Goal: Task Accomplishment & Management: Manage account settings

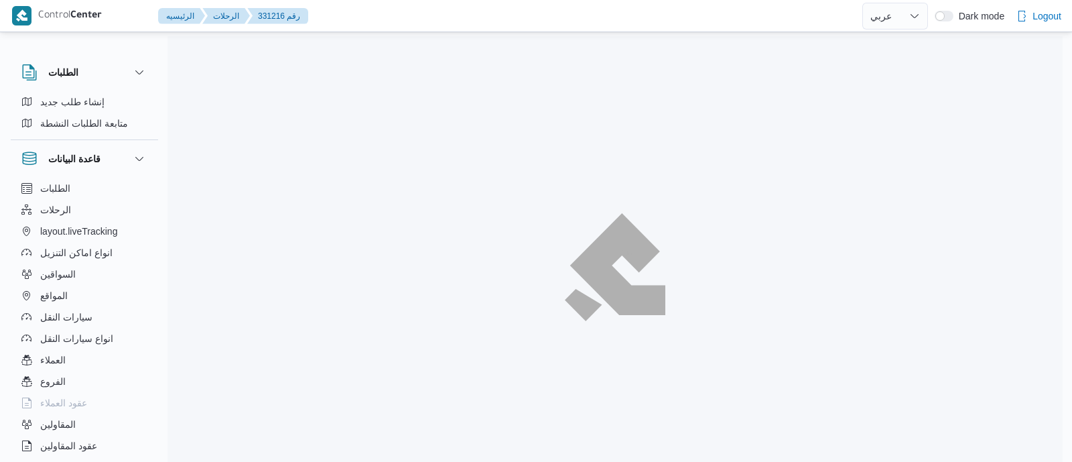
select select "ar"
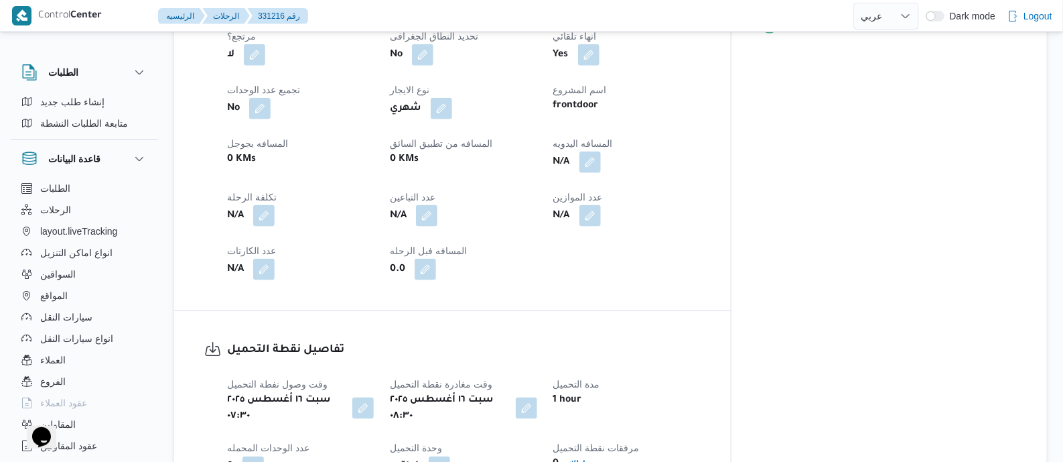
scroll to position [502, 0]
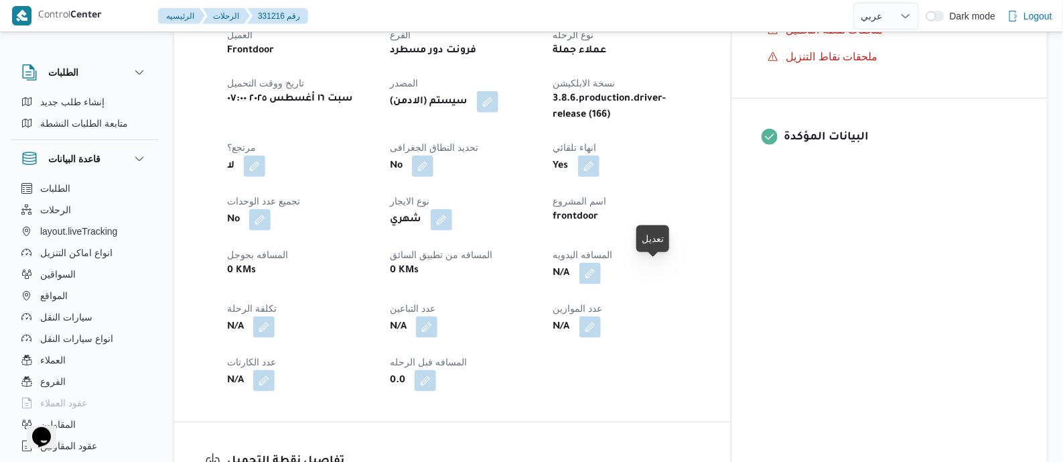
drag, startPoint x: 661, startPoint y: 273, endPoint x: 639, endPoint y: 323, distance: 54.9
click at [601, 273] on button "button" at bounding box center [590, 273] width 21 height 21
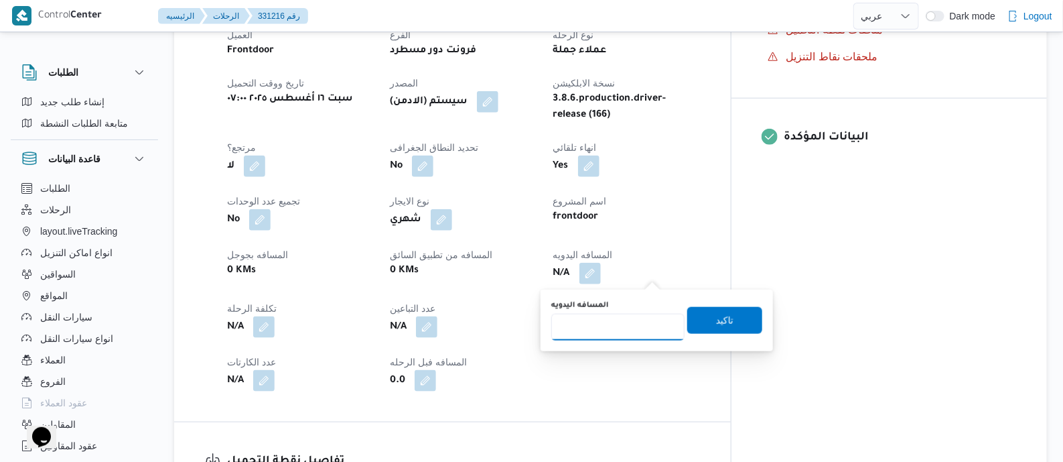
click at [630, 322] on input "المسافه اليدويه" at bounding box center [617, 327] width 133 height 27
type input "140"
click at [718, 318] on span "تاكيد" at bounding box center [724, 320] width 17 height 16
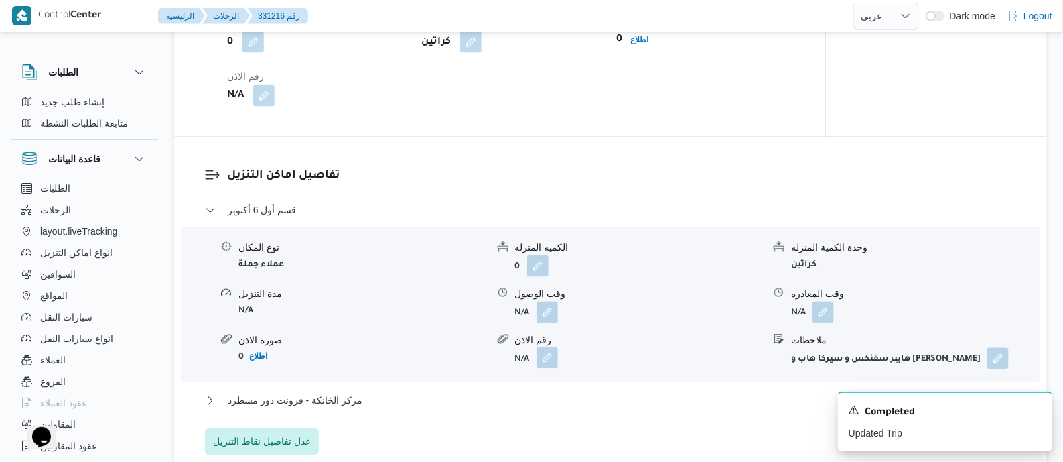
scroll to position [1094, 0]
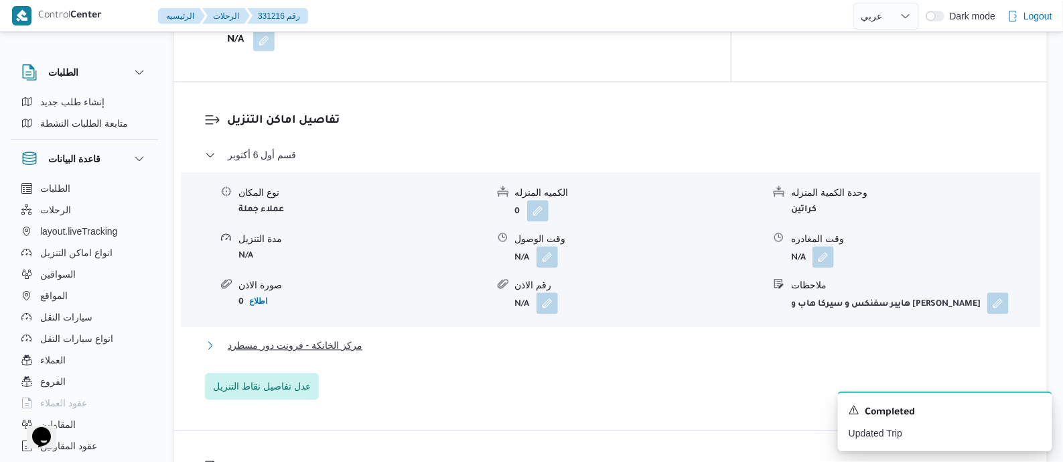
click at [333, 337] on span "مركز الخانكة - فرونت دور مسطرد" at bounding box center [295, 345] width 135 height 16
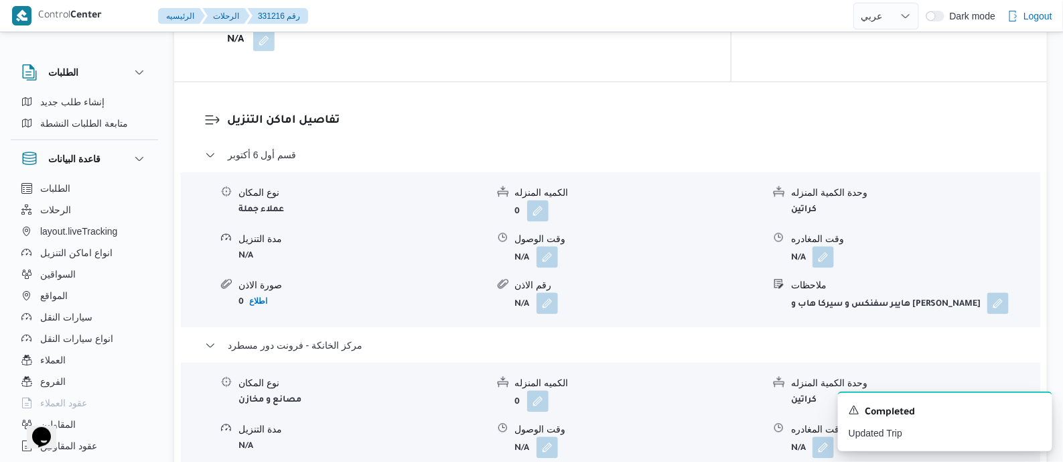
scroll to position [1345, 0]
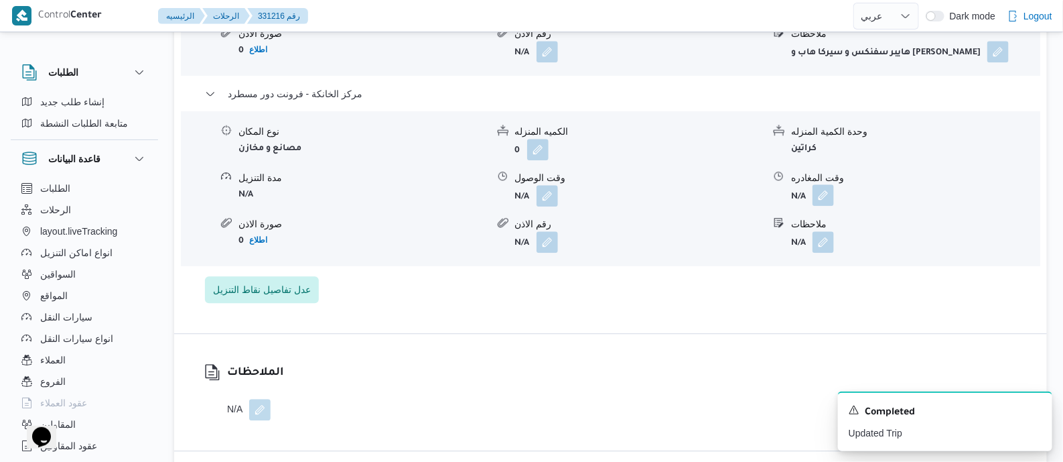
click at [823, 184] on button "button" at bounding box center [823, 194] width 21 height 21
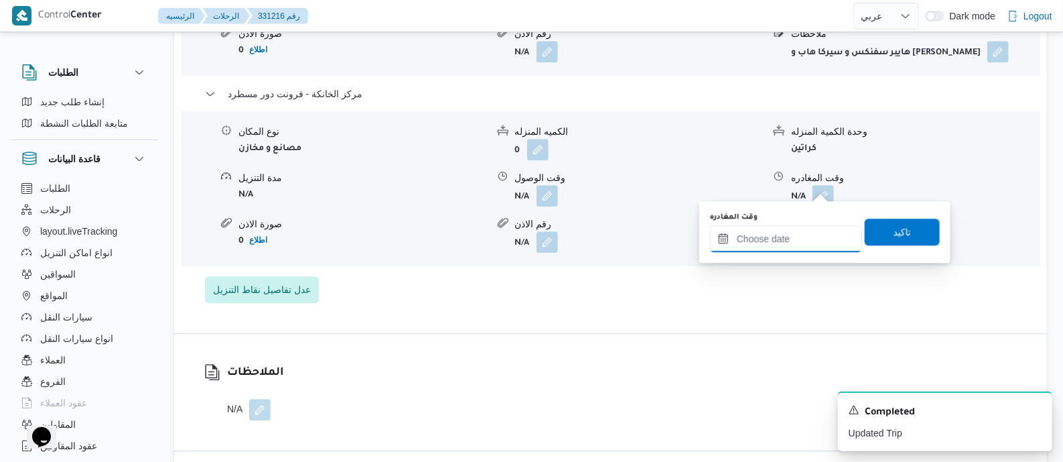
click at [813, 233] on input "وقت المغادره" at bounding box center [786, 238] width 152 height 27
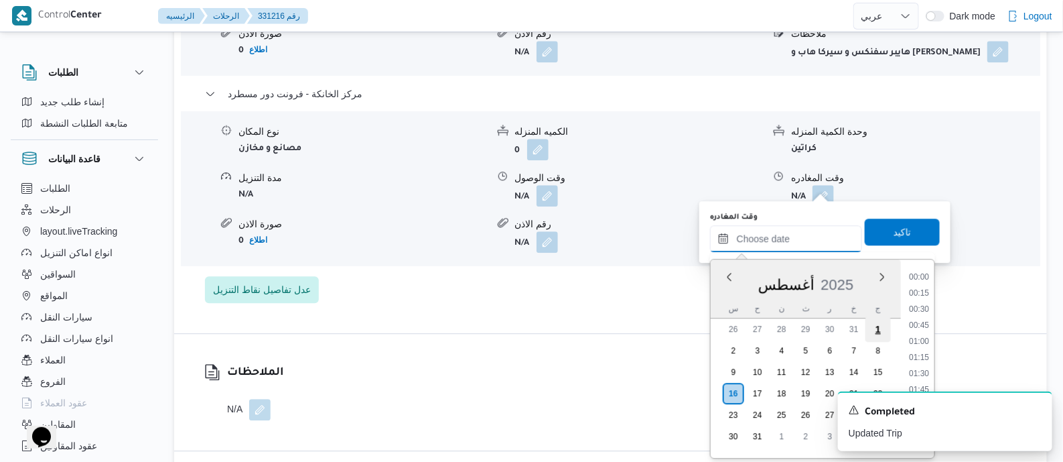
scroll to position [1098, 0]
click at [925, 364] on li "18:30" at bounding box center [919, 368] width 31 height 13
type input "١٦/٠٨/٢٠٢٥ ١٨:٣٠"
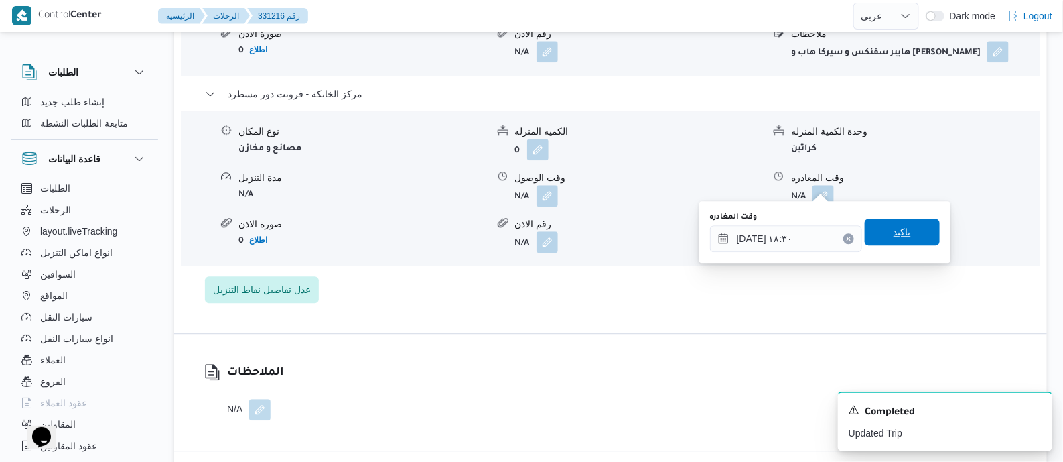
click at [909, 226] on span "تاكيد" at bounding box center [902, 231] width 75 height 27
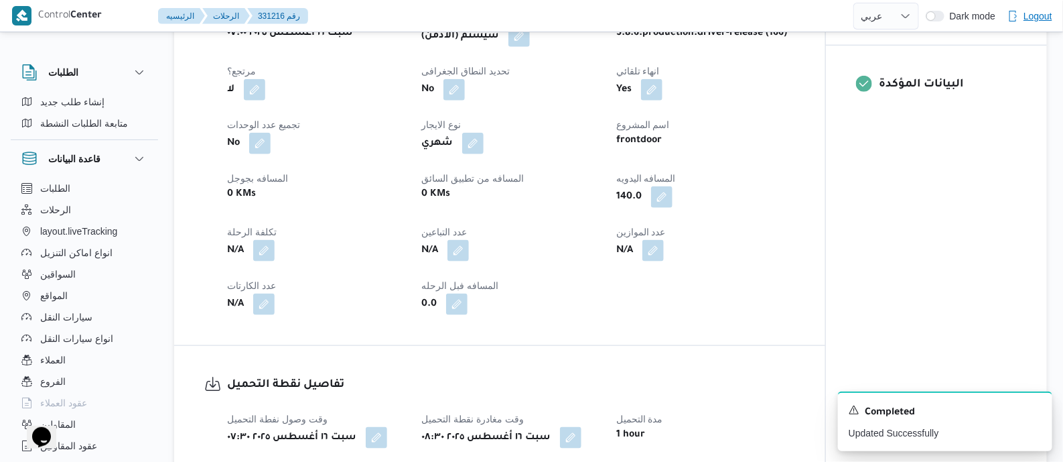
scroll to position [0, 0]
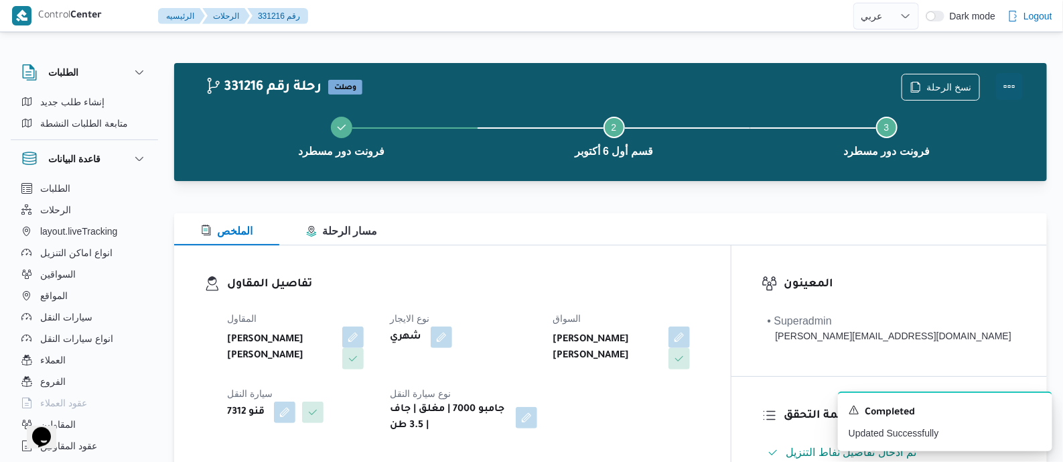
click at [1005, 78] on button "Actions" at bounding box center [1009, 86] width 27 height 27
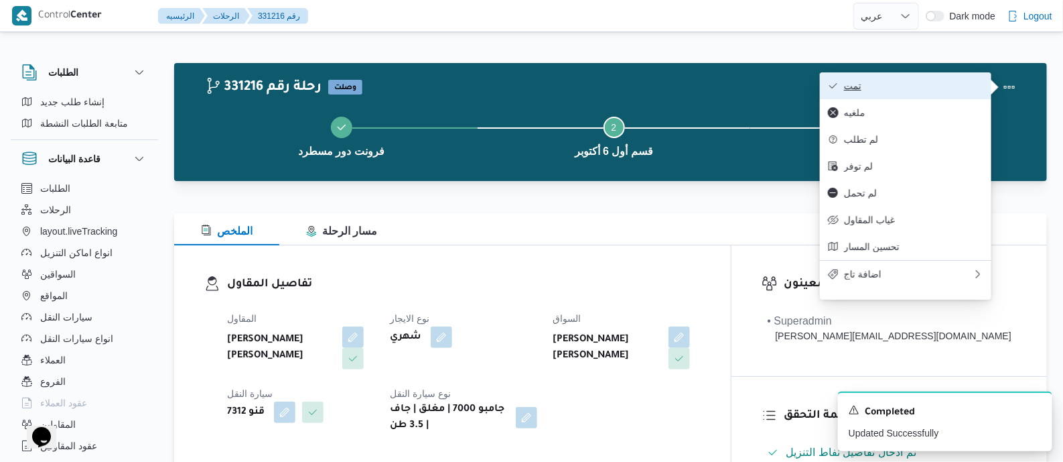
click at [930, 86] on span "تمت" at bounding box center [913, 85] width 139 height 11
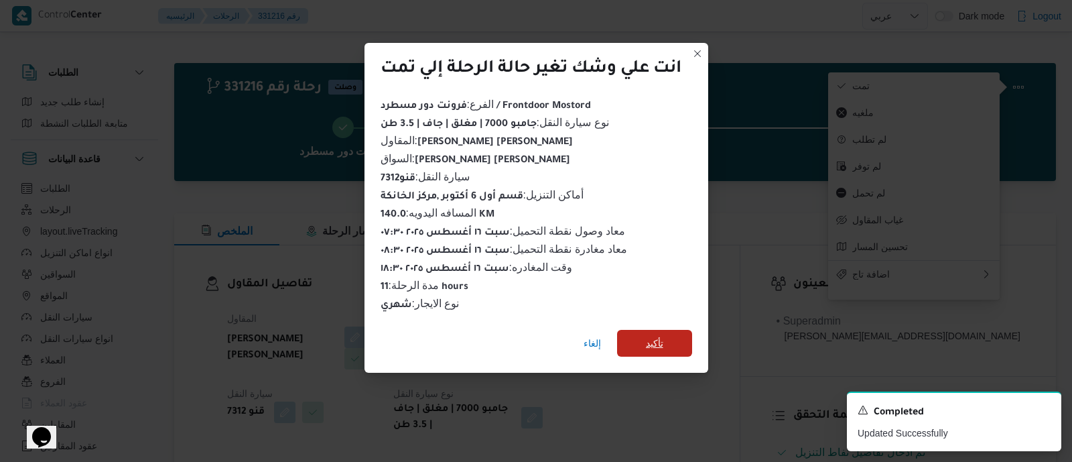
drag, startPoint x: 647, startPoint y: 336, endPoint x: 628, endPoint y: 330, distance: 18.9
click at [646, 336] on span "تأكيد" at bounding box center [654, 343] width 75 height 27
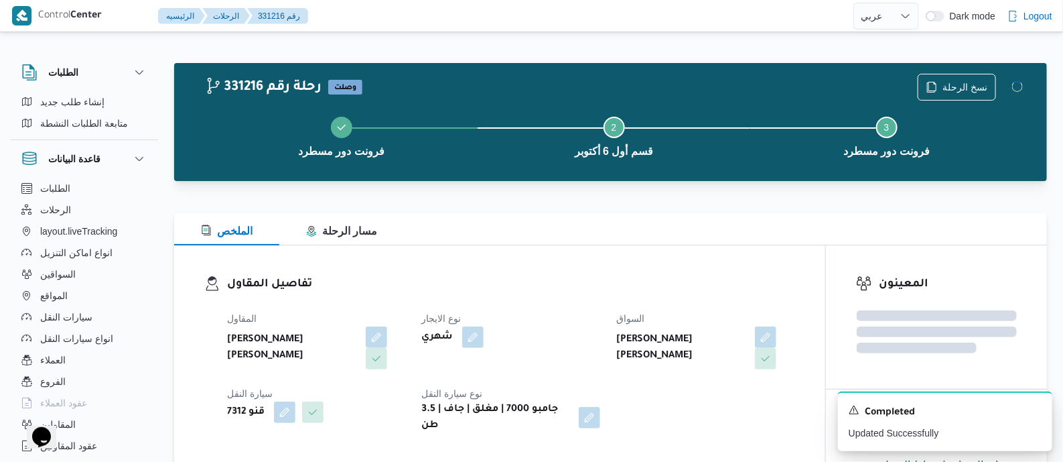
click at [537, 300] on dl "تفاصيل المقاول المقاول محمد هاني محمد جوده محمود نوع الايجار شهري السواق محمود …" at bounding box center [511, 354] width 568 height 158
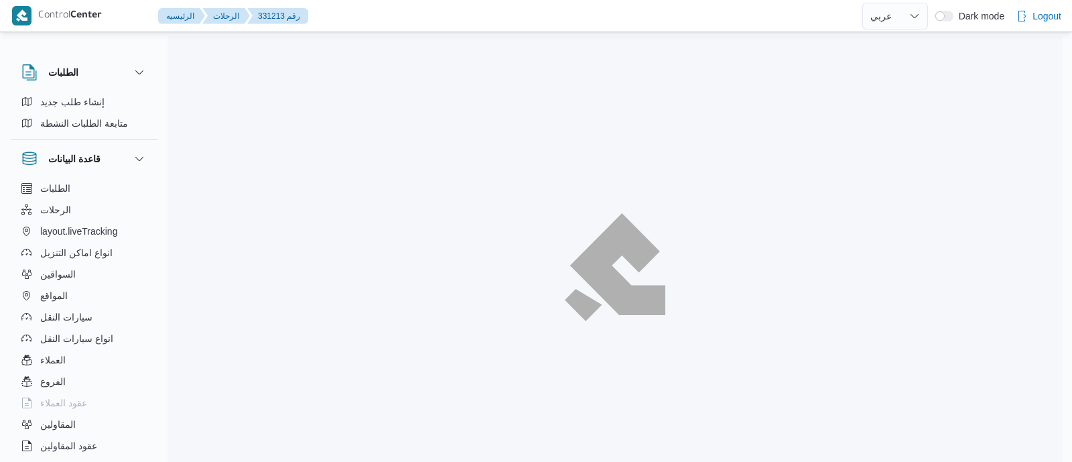
select select "ar"
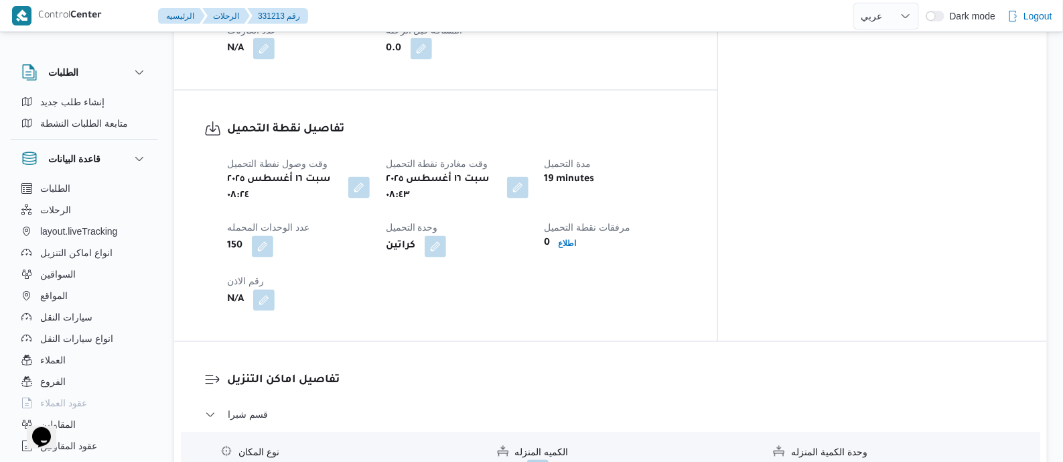
scroll to position [921, 0]
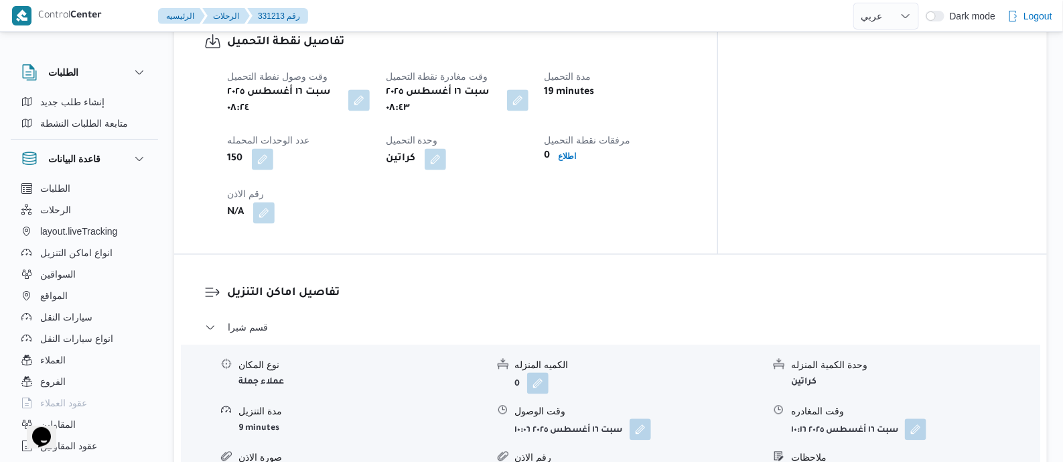
drag, startPoint x: 585, startPoint y: 84, endPoint x: 571, endPoint y: 131, distance: 49.0
click at [529, 90] on button "button" at bounding box center [517, 100] width 21 height 21
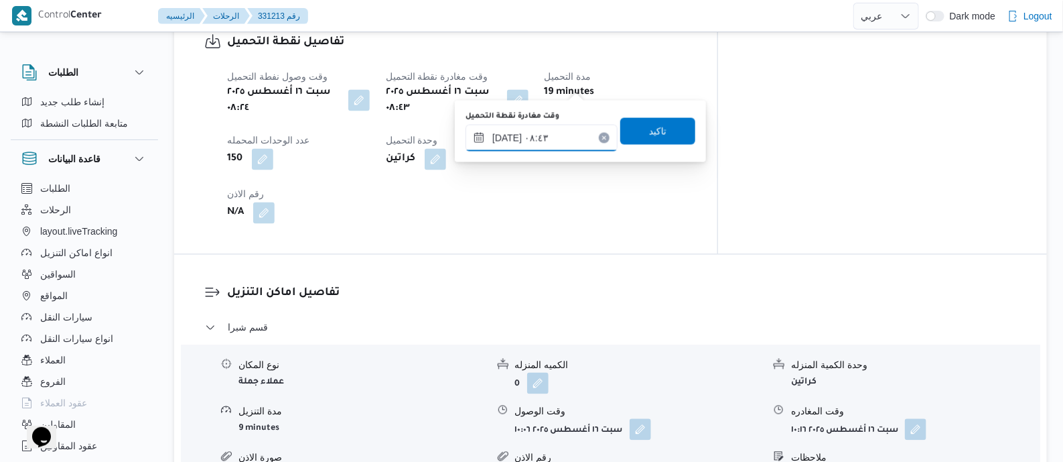
click at [570, 133] on input "[DATE] ٠٨:٤٣" at bounding box center [542, 138] width 152 height 27
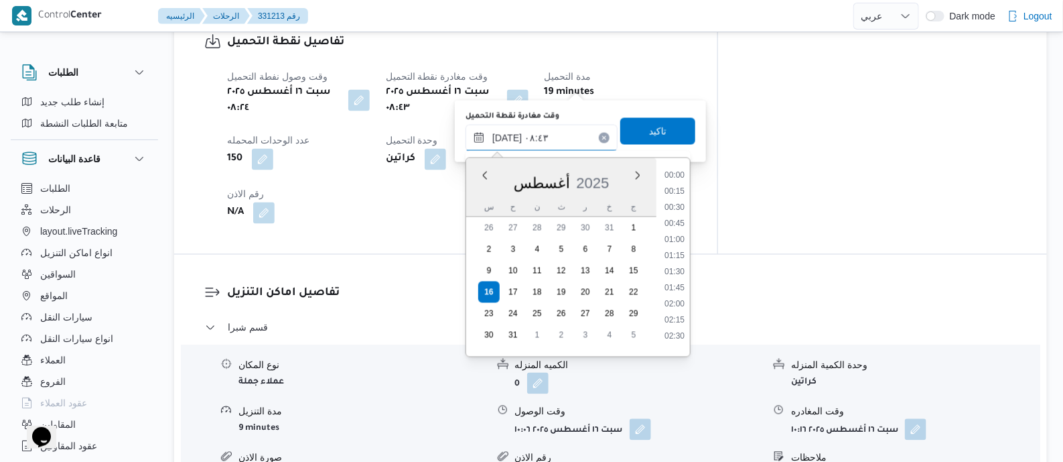
scroll to position [456, 0]
click at [677, 329] on li "09:30" at bounding box center [674, 330] width 31 height 13
type input "[DATE] ٠٩:٣٠"
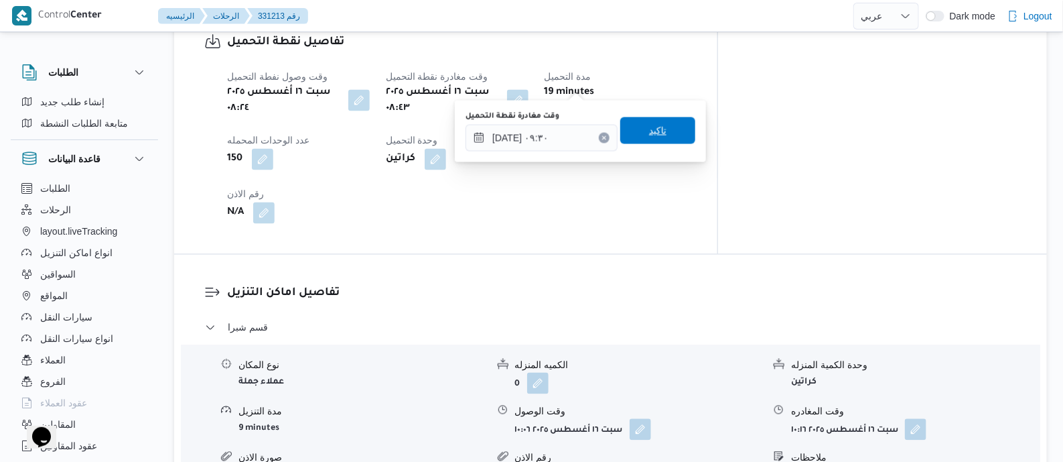
click at [655, 124] on span "تاكيد" at bounding box center [657, 131] width 17 height 16
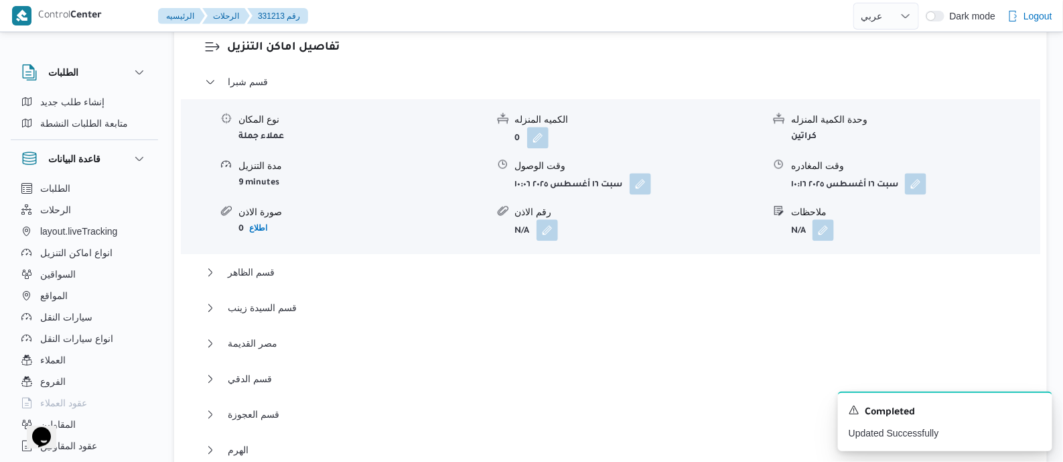
scroll to position [1256, 0]
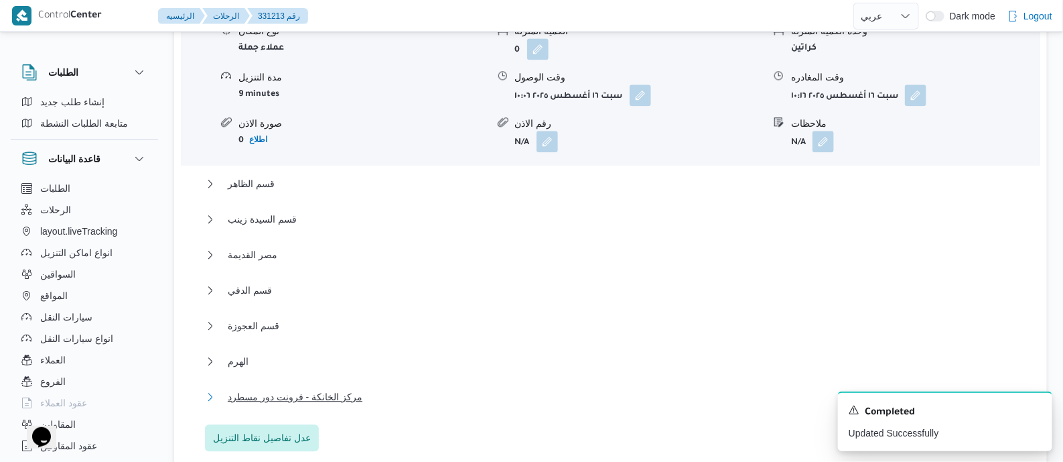
click at [332, 389] on span "مركز الخانكة - فرونت دور مسطرد" at bounding box center [295, 397] width 135 height 16
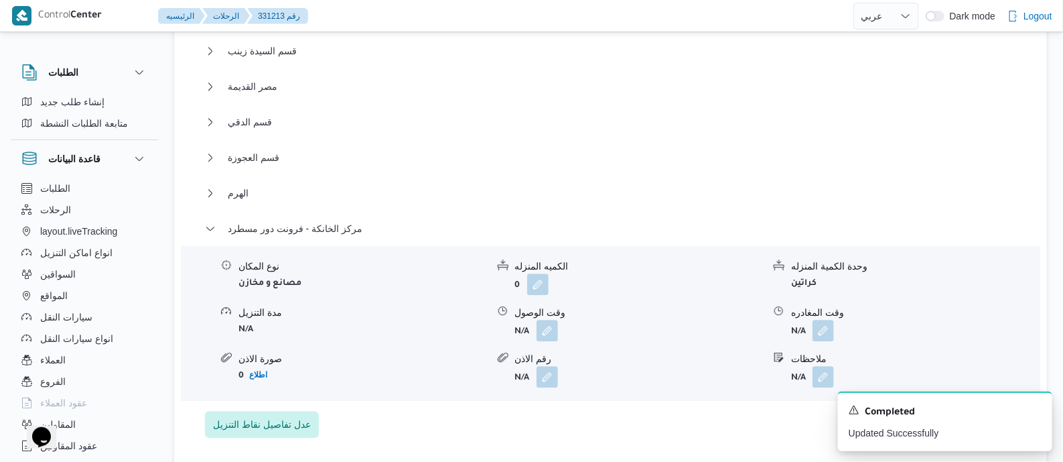
scroll to position [1507, 0]
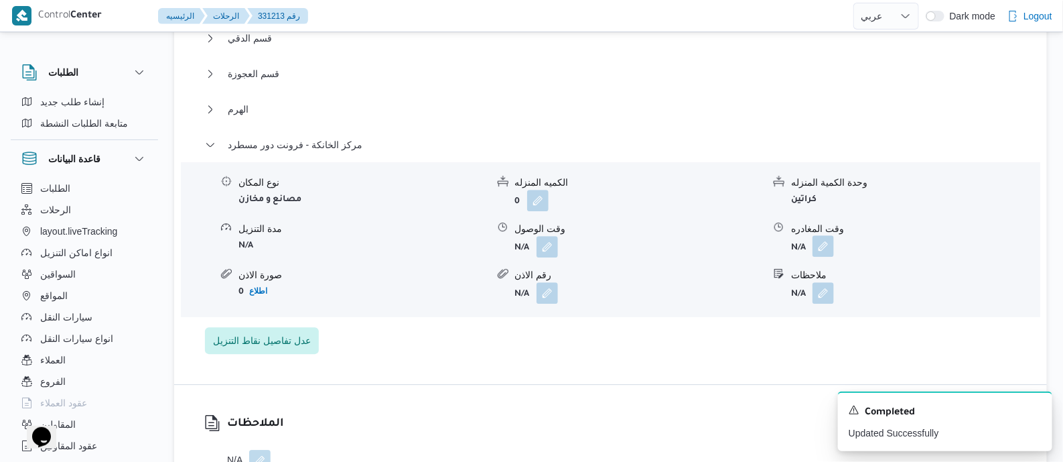
click at [827, 235] on button "button" at bounding box center [823, 245] width 21 height 21
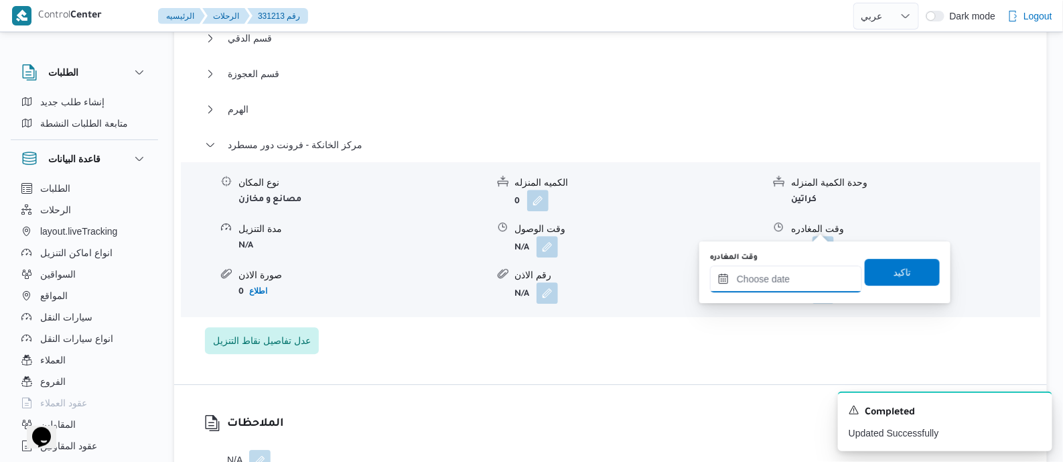
click at [807, 286] on input "وقت المغادره" at bounding box center [786, 278] width 152 height 27
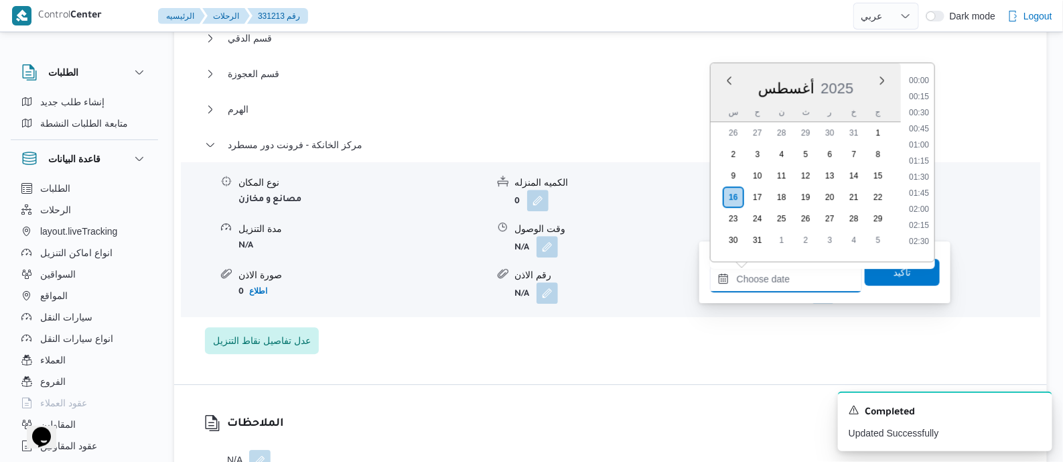
scroll to position [1098, 0]
click at [917, 185] on li "18:45" at bounding box center [919, 188] width 31 height 13
type input "[DATE] ١٨:٤٥"
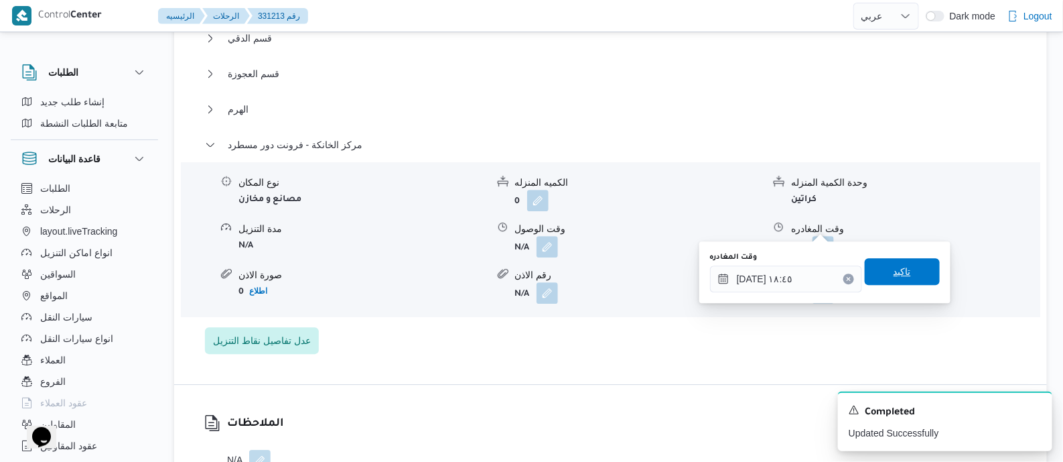
click at [901, 276] on span "تاكيد" at bounding box center [902, 271] width 17 height 16
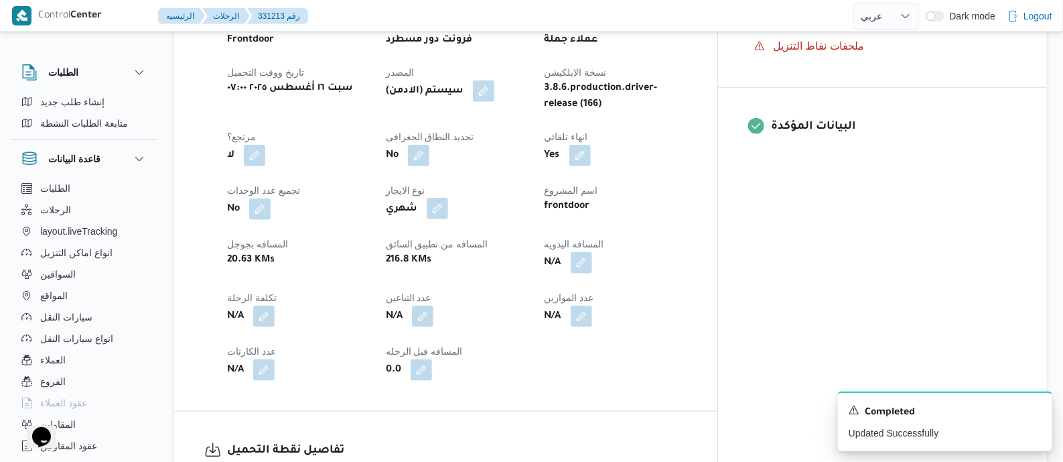
scroll to position [502, 0]
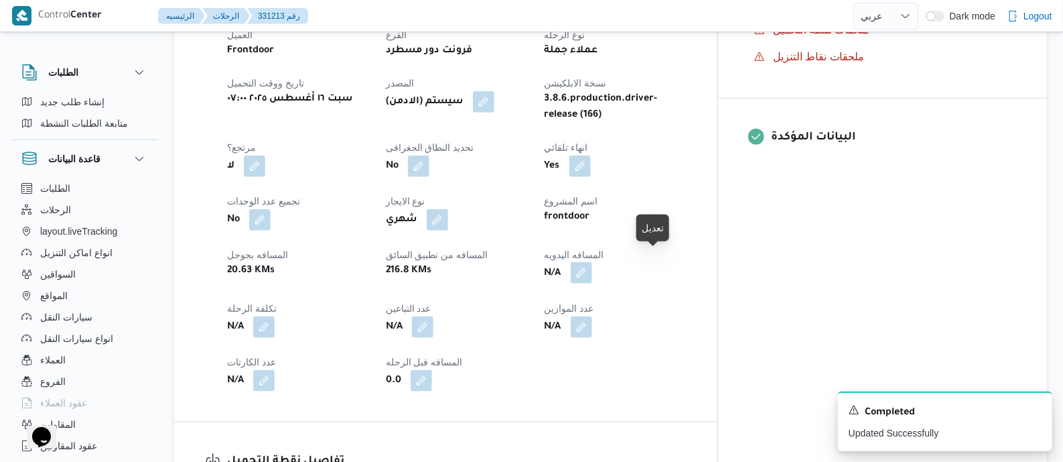
drag, startPoint x: 653, startPoint y: 259, endPoint x: 651, endPoint y: 271, distance: 12.2
click at [592, 262] on button "button" at bounding box center [581, 272] width 21 height 21
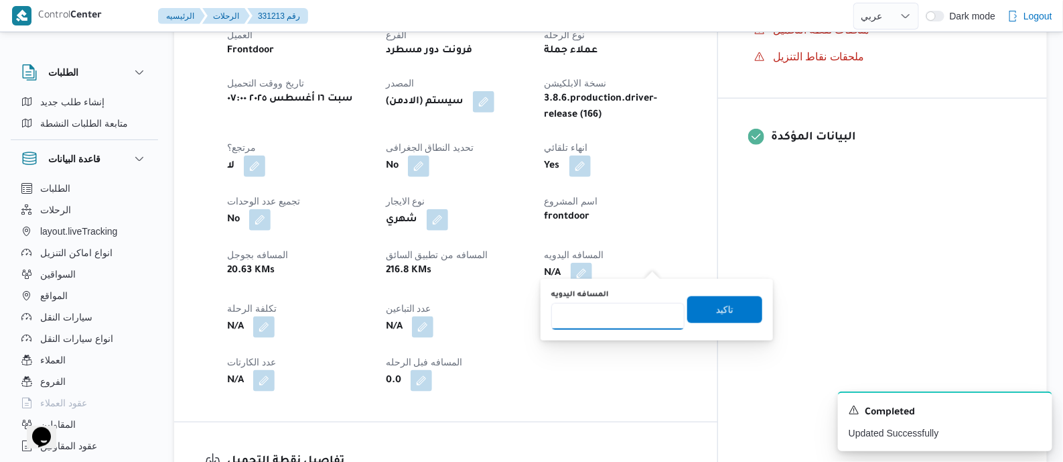
click at [638, 311] on input "المسافه اليدويه" at bounding box center [617, 316] width 133 height 27
type input "160"
click at [703, 306] on span "تاكيد" at bounding box center [724, 308] width 75 height 27
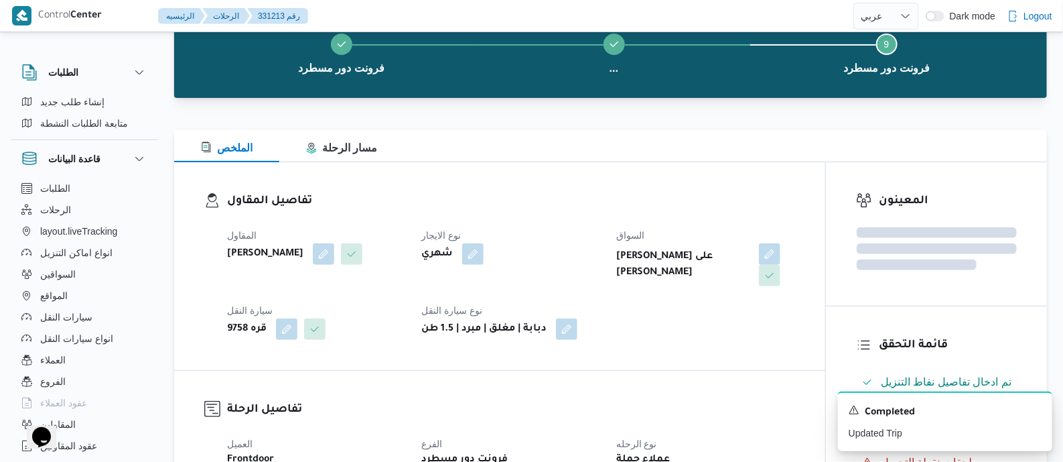
scroll to position [0, 0]
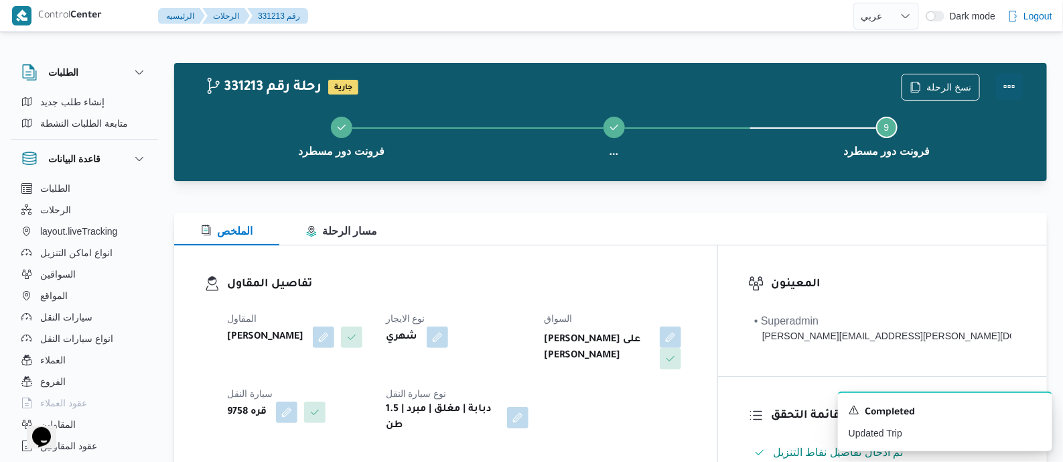
click at [1013, 76] on button "Actions" at bounding box center [1009, 86] width 27 height 27
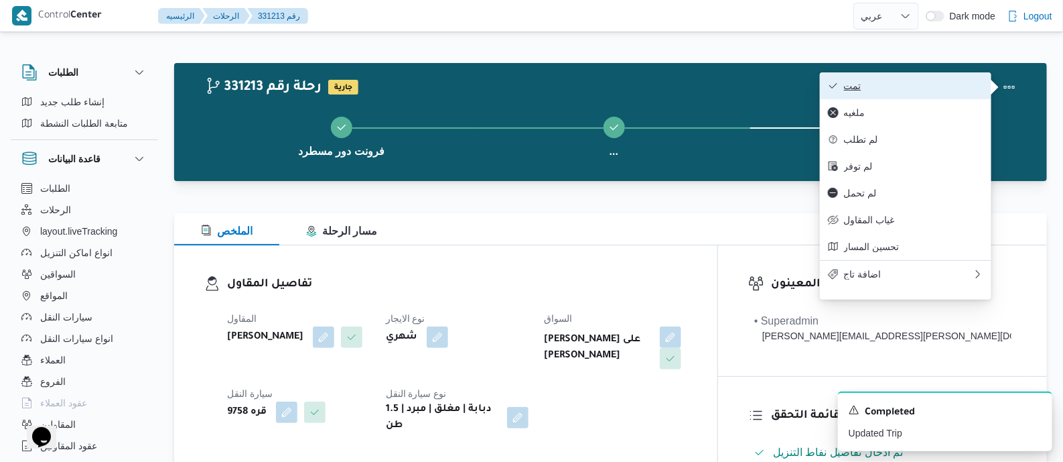
click at [923, 89] on span "تمت" at bounding box center [913, 85] width 139 height 11
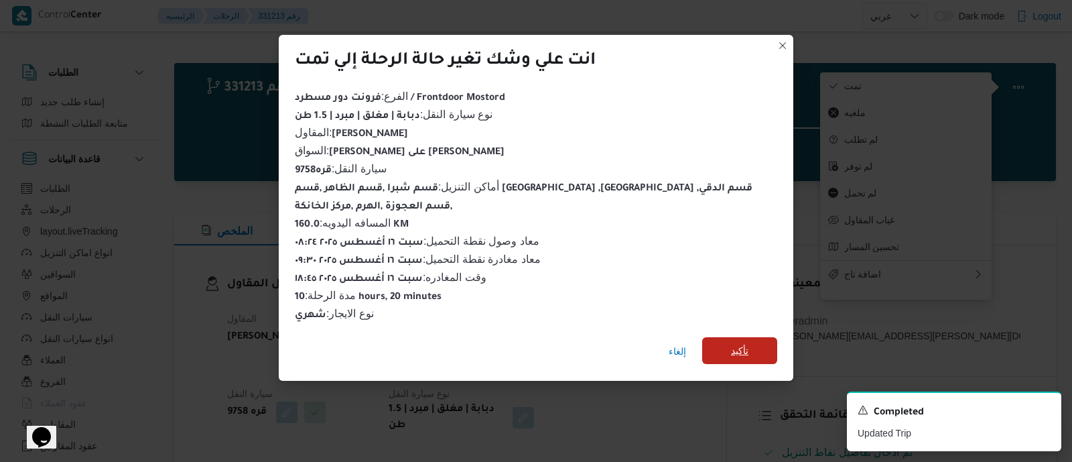
drag, startPoint x: 742, startPoint y: 342, endPoint x: 730, endPoint y: 345, distance: 12.4
click at [742, 343] on span "تأكيد" at bounding box center [739, 351] width 17 height 16
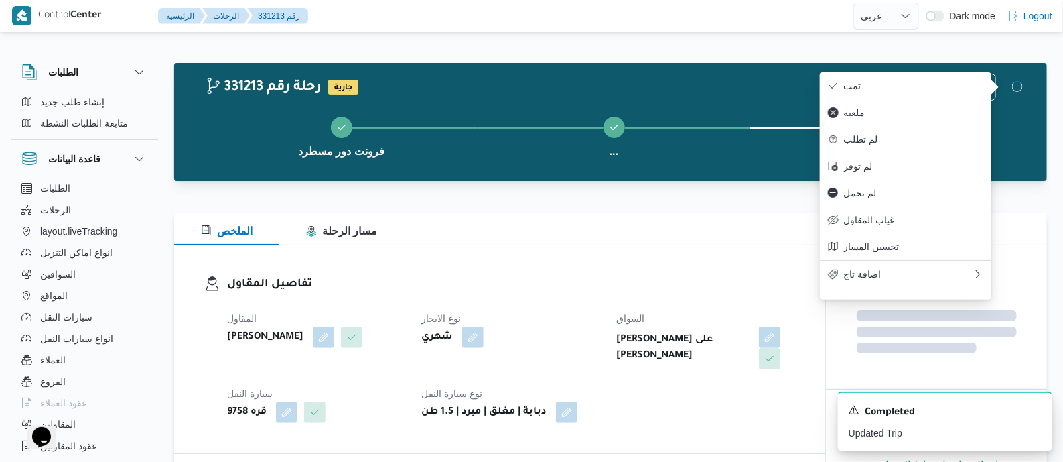
click at [576, 316] on dt "نوع الايجار" at bounding box center [510, 318] width 178 height 16
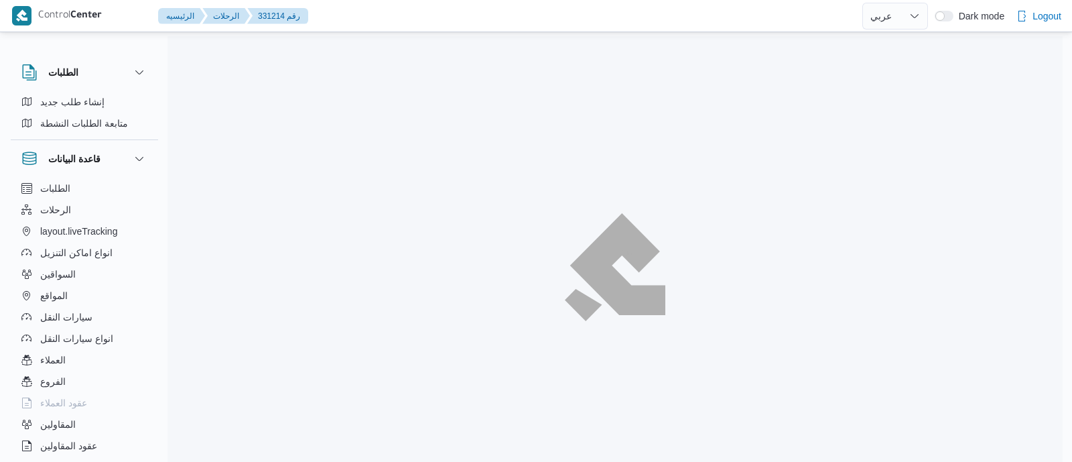
select select "ar"
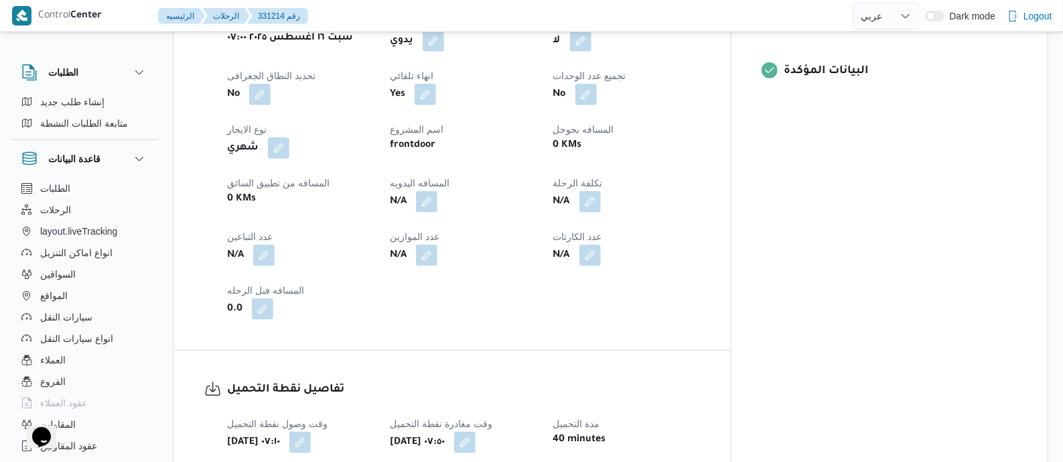
scroll to position [586, 0]
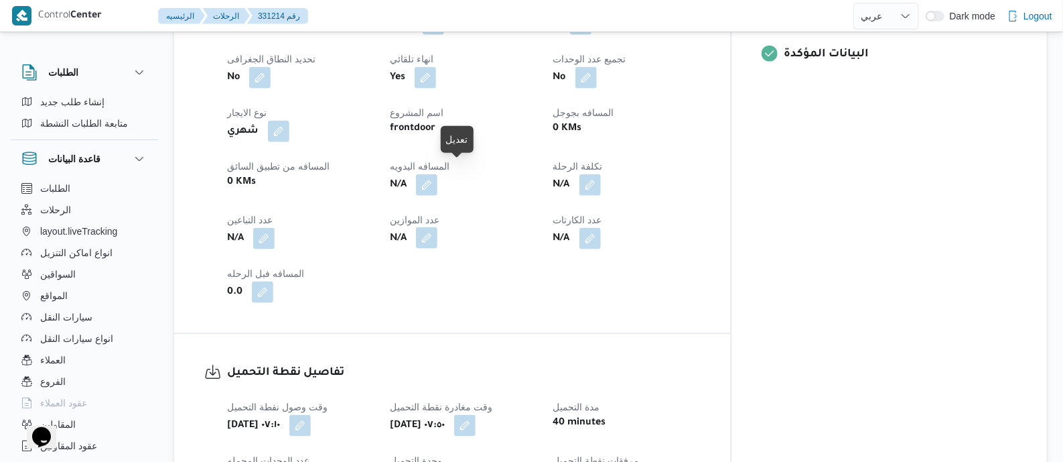
drag, startPoint x: 463, startPoint y: 170, endPoint x: 454, endPoint y: 232, distance: 62.9
click at [437, 174] on button "button" at bounding box center [426, 184] width 21 height 21
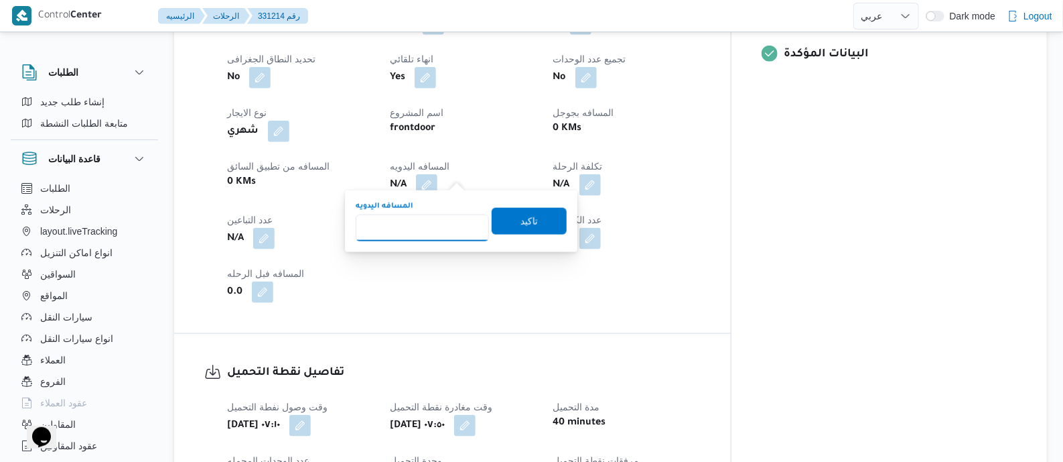
click at [452, 225] on input "المسافه اليدويه" at bounding box center [422, 227] width 133 height 27
type input "145"
click at [541, 214] on span "تاكيد" at bounding box center [529, 220] width 75 height 27
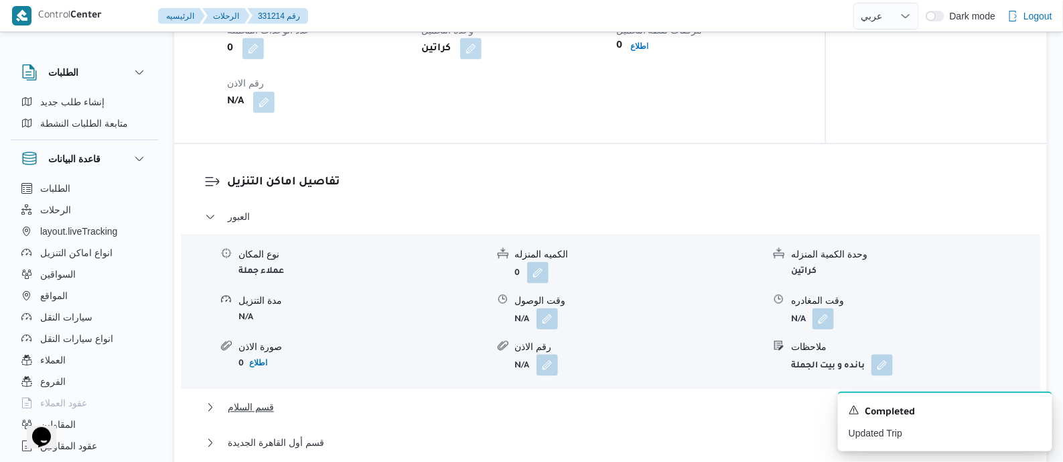
scroll to position [1172, 0]
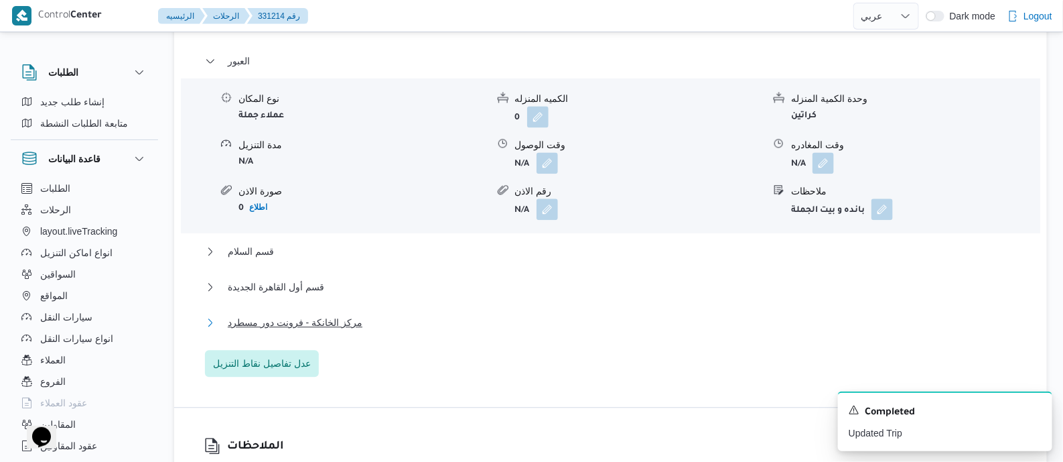
click at [329, 314] on span "مركز الخانكة - فرونت دور مسطرد" at bounding box center [295, 322] width 135 height 16
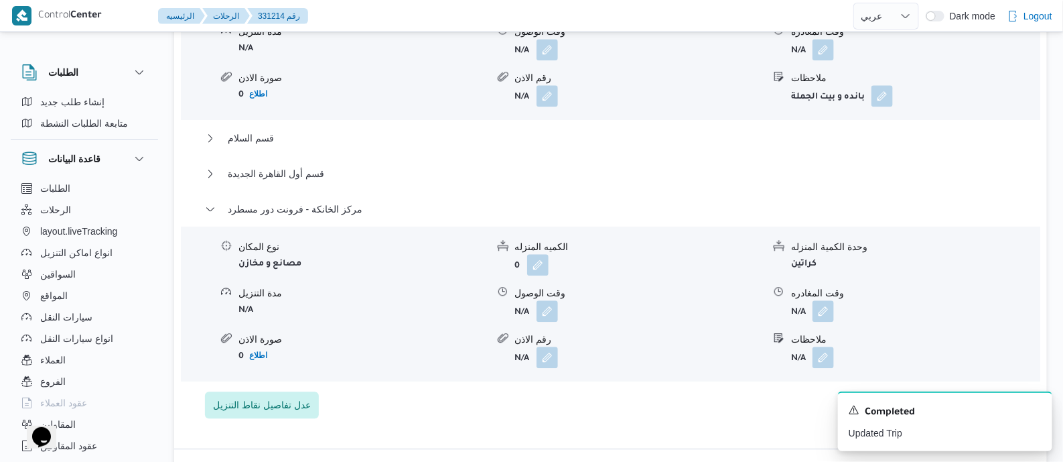
scroll to position [1339, 0]
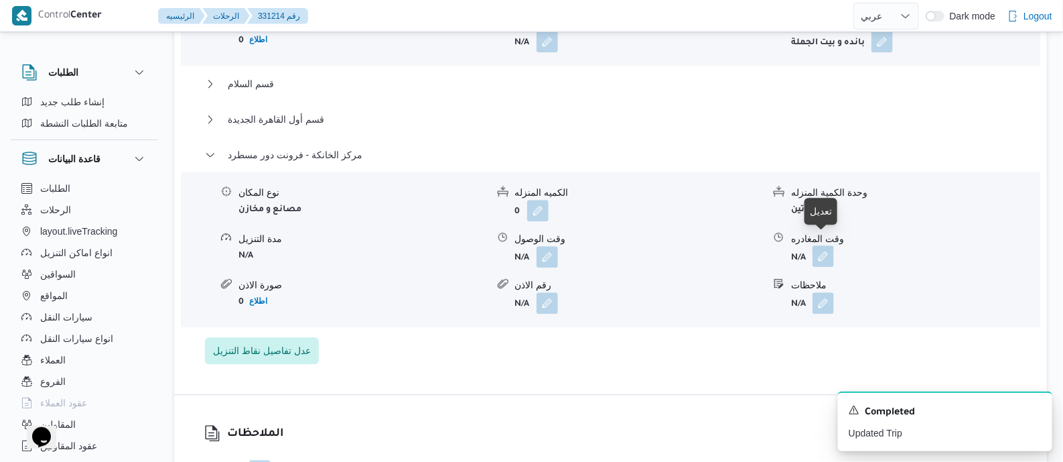
click at [822, 246] on button "button" at bounding box center [823, 255] width 21 height 21
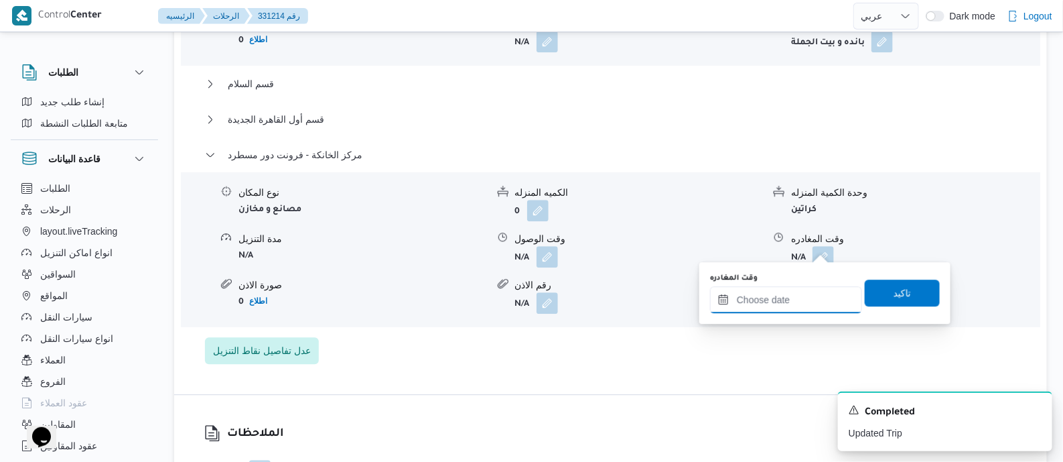
click at [809, 291] on input "وقت المغادره" at bounding box center [786, 299] width 152 height 27
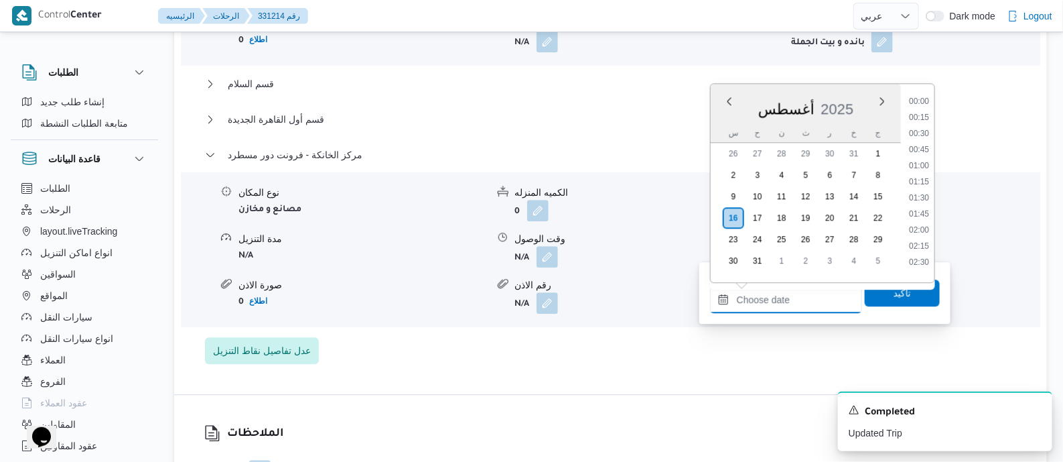
scroll to position [1098, 0]
click at [926, 186] on li "18:30" at bounding box center [919, 192] width 31 height 13
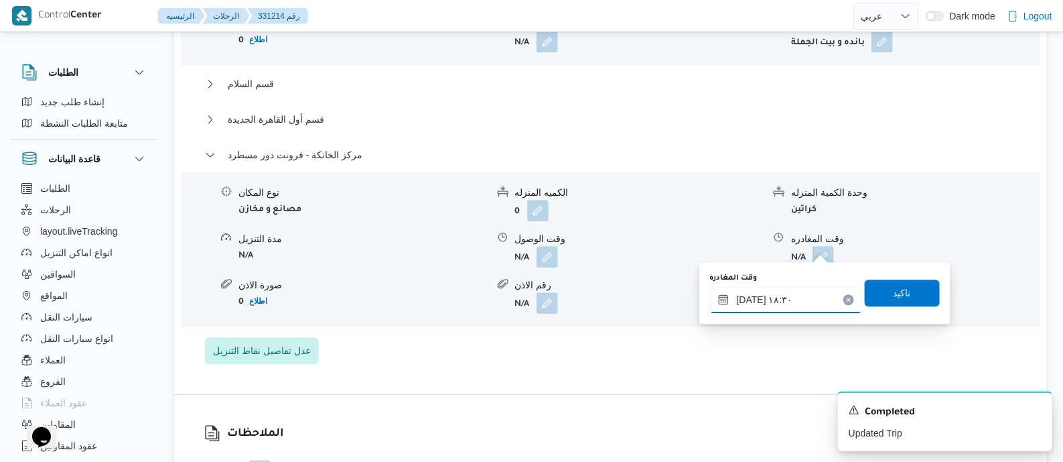
type input "[DATE] ١٨:٣٠"
click at [901, 303] on span "تاكيد" at bounding box center [902, 292] width 75 height 27
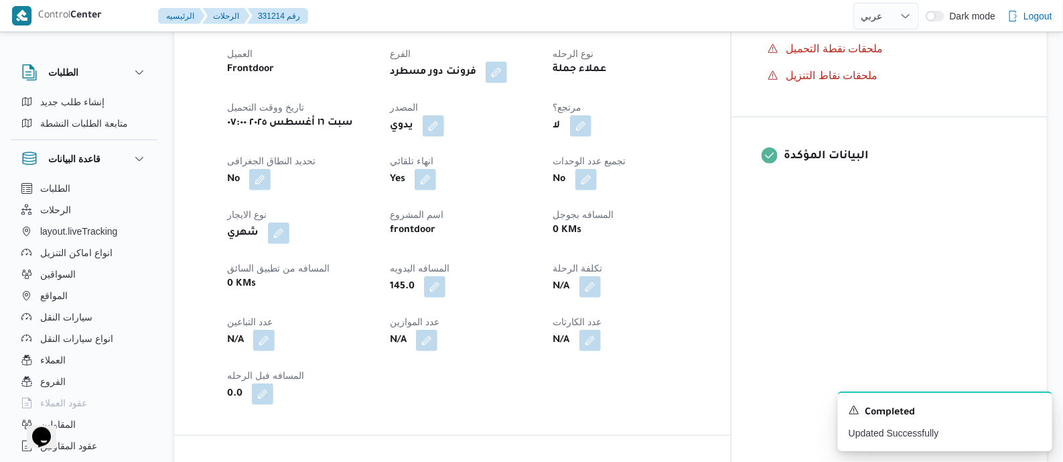
scroll to position [0, 0]
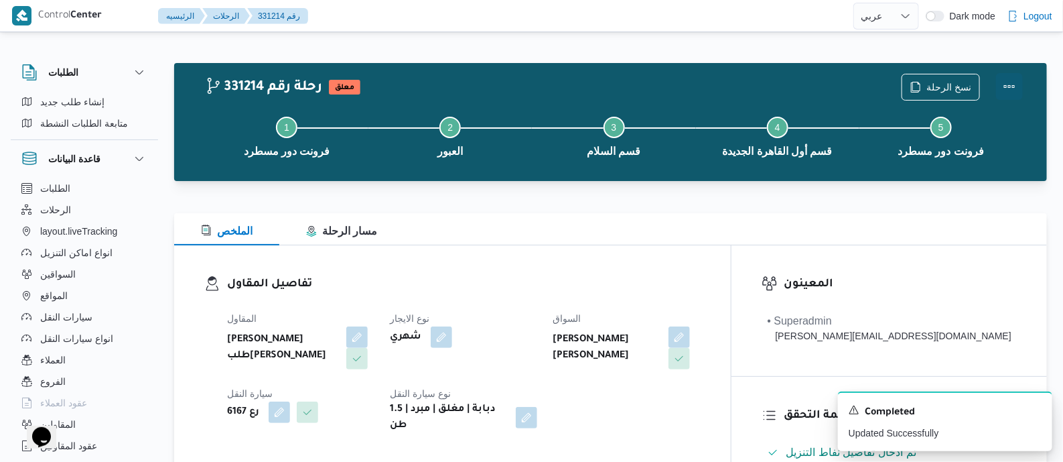
drag, startPoint x: 1008, startPoint y: 84, endPoint x: 1000, endPoint y: 83, distance: 8.7
click at [1008, 83] on button "Actions" at bounding box center [1009, 86] width 27 height 27
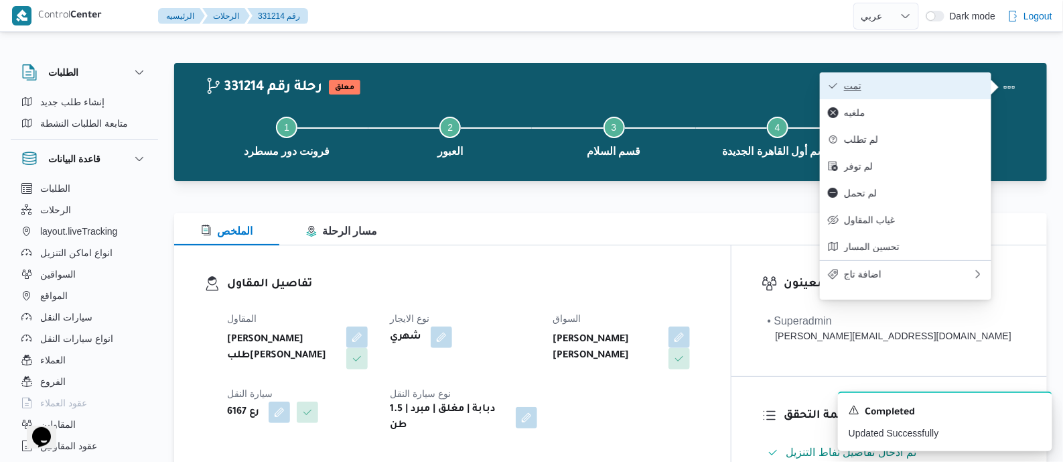
drag, startPoint x: 1000, startPoint y: 83, endPoint x: 965, endPoint y: 83, distance: 34.2
click at [965, 83] on span "تمت" at bounding box center [913, 85] width 139 height 11
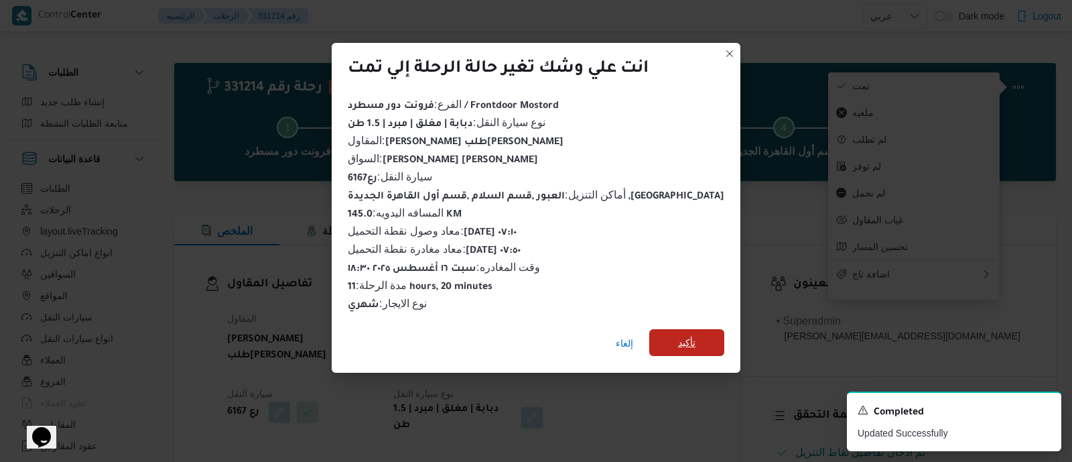
click at [678, 336] on span "تأكيد" at bounding box center [686, 342] width 17 height 16
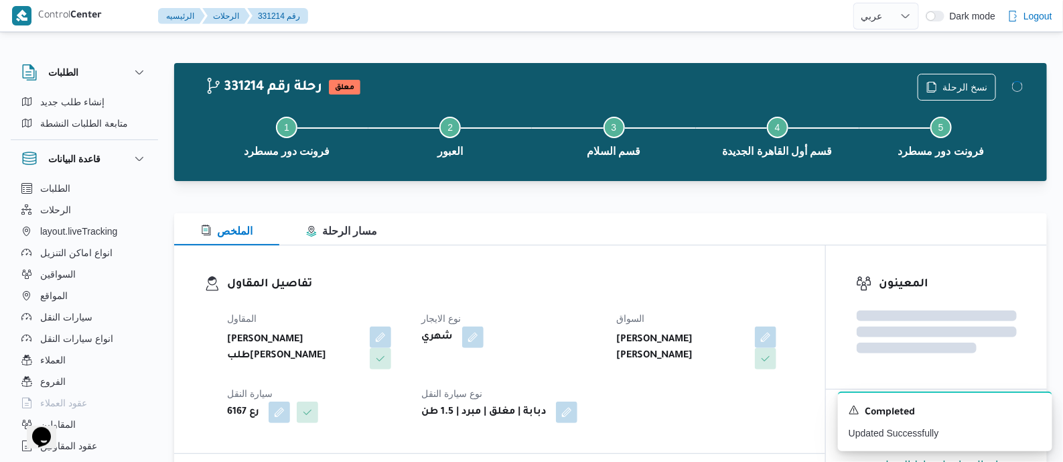
click at [586, 306] on div "المقاول خضر محمد طلبه حامد نوع الايجار شهري السواق محمد سعيد احمد عبدالفتاح سيا…" at bounding box center [511, 366] width 584 height 129
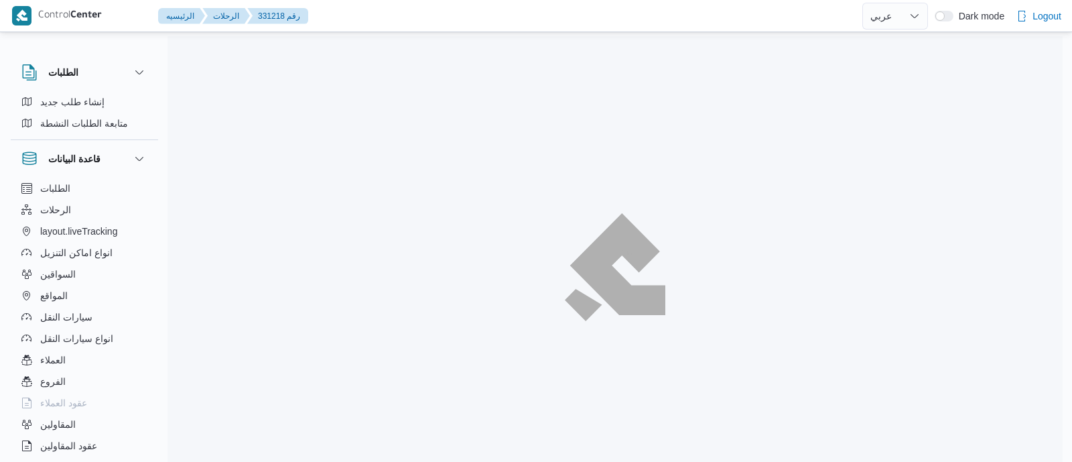
select select "ar"
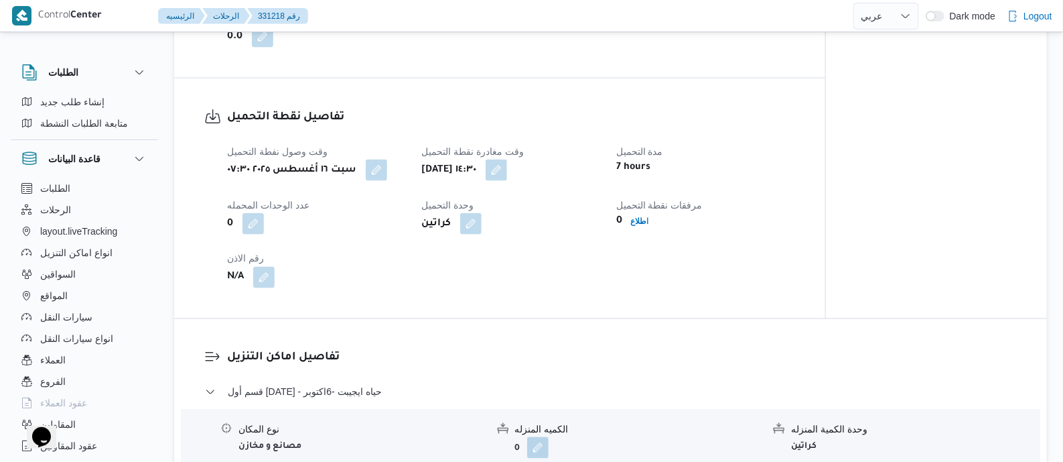
scroll to position [837, 0]
click at [381, 165] on button "button" at bounding box center [376, 167] width 21 height 21
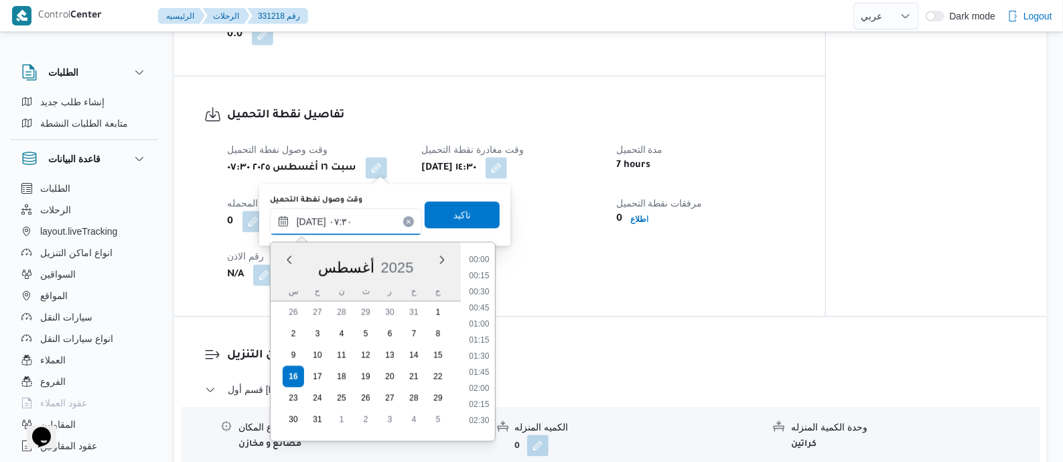
click at [370, 209] on input "١٦/٠٨/٢٠٢٥ ٠٧:٣٠" at bounding box center [346, 221] width 152 height 27
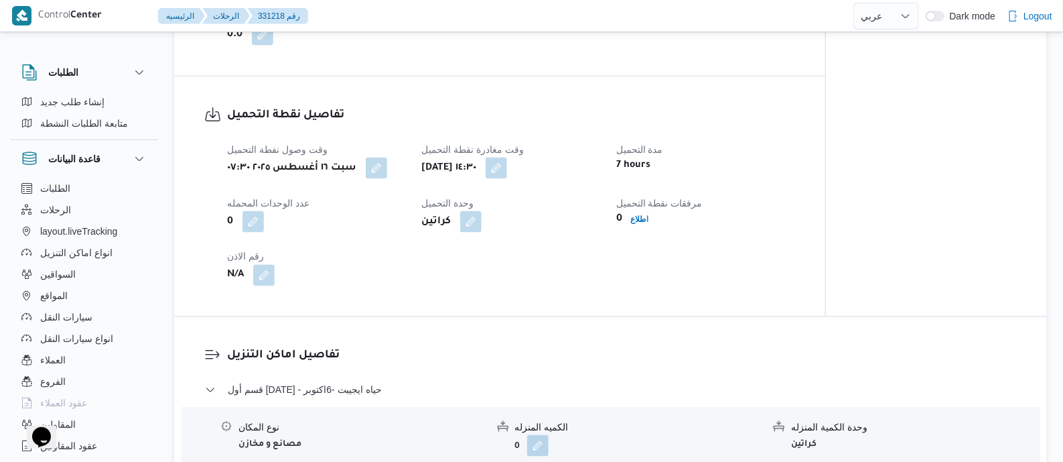
click at [593, 291] on div "وقت وصول نفطة التحميل سبت ١٦ أغسطس ٢٠٢٥ ٠٧:٣٠ وقت مغادرة نقطة التحميل سبت ١٦ أغ…" at bounding box center [511, 213] width 584 height 161
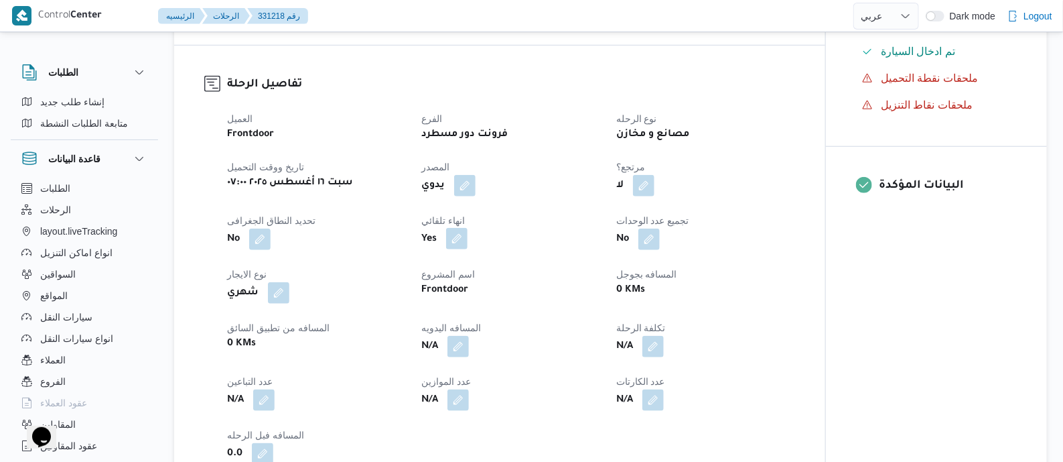
scroll to position [502, 0]
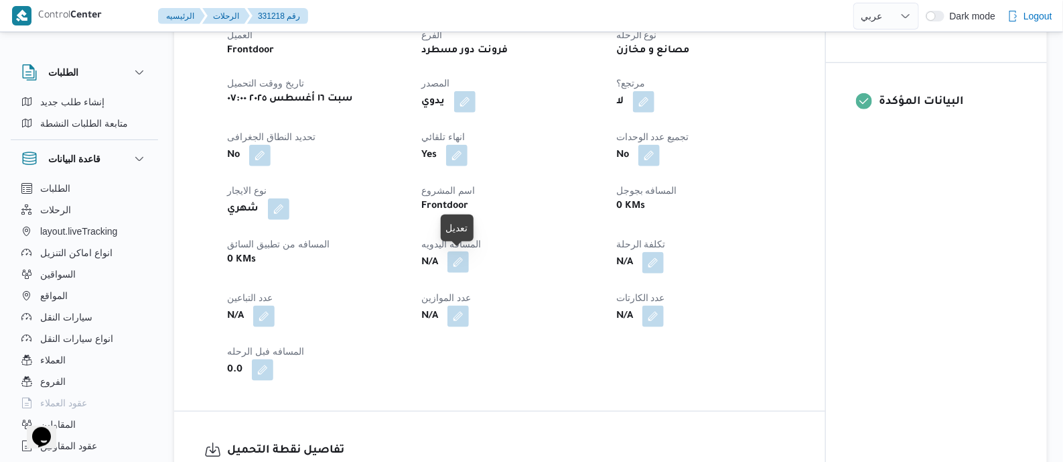
click at [462, 259] on button "button" at bounding box center [458, 261] width 21 height 21
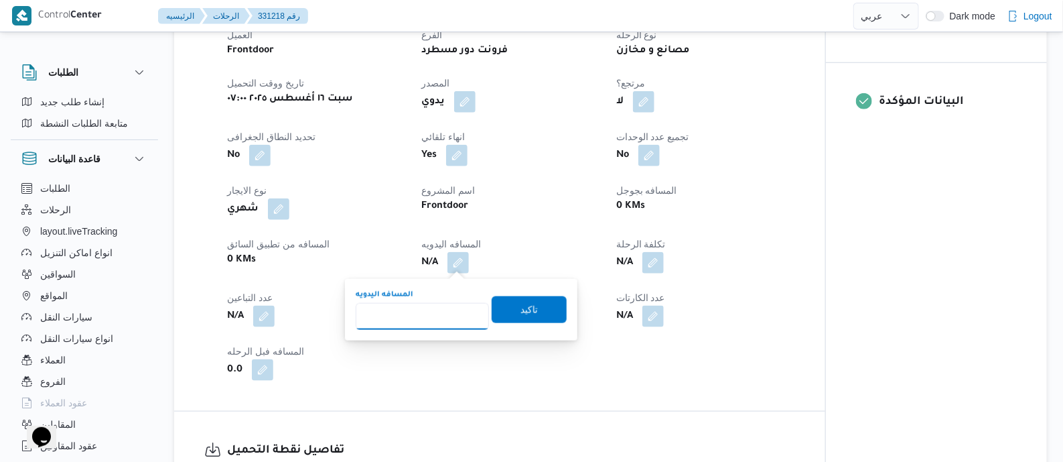
click at [433, 310] on input "المسافه اليدويه" at bounding box center [422, 316] width 133 height 27
type input "135"
click at [523, 312] on span "تاكيد" at bounding box center [529, 309] width 17 height 16
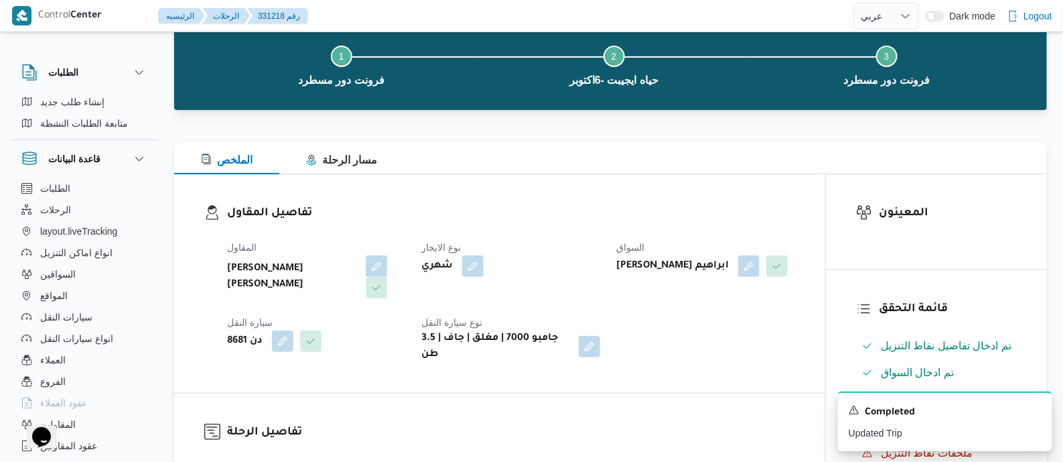
scroll to position [0, 0]
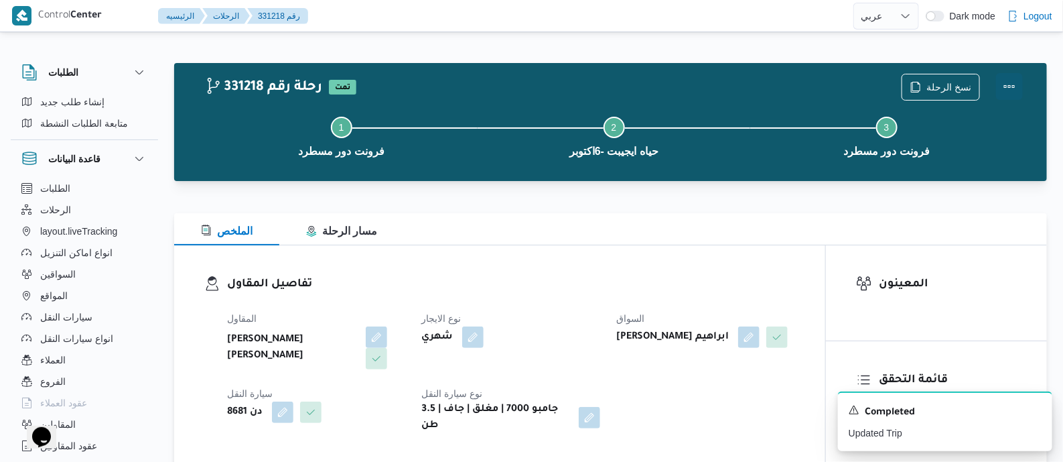
click at [1002, 82] on button "Actions" at bounding box center [1009, 86] width 27 height 27
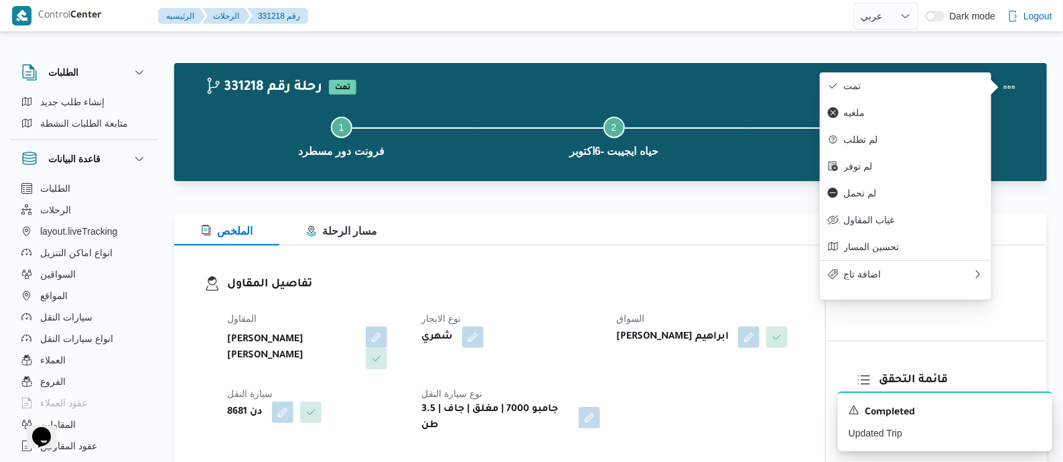
click at [685, 269] on div "تفاصيل المقاول المقاول عليوه سراج الدين عليوه محمد نوع الايجار شهري السواق كريم…" at bounding box center [499, 354] width 651 height 218
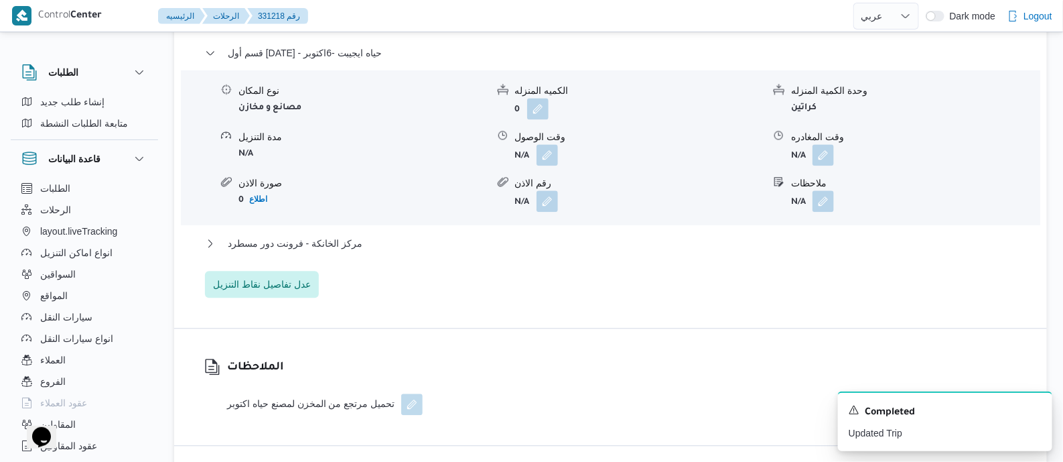
scroll to position [1256, 0]
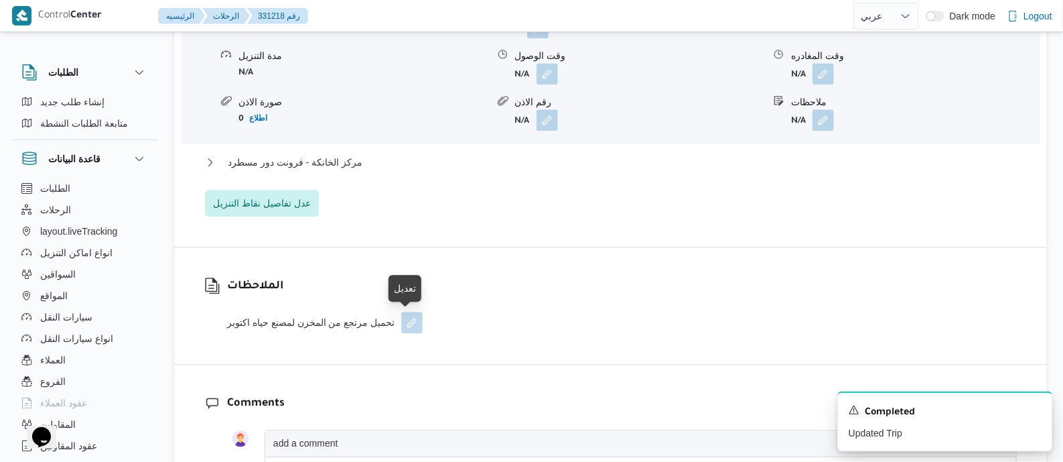
click at [409, 324] on button "button" at bounding box center [411, 322] width 21 height 21
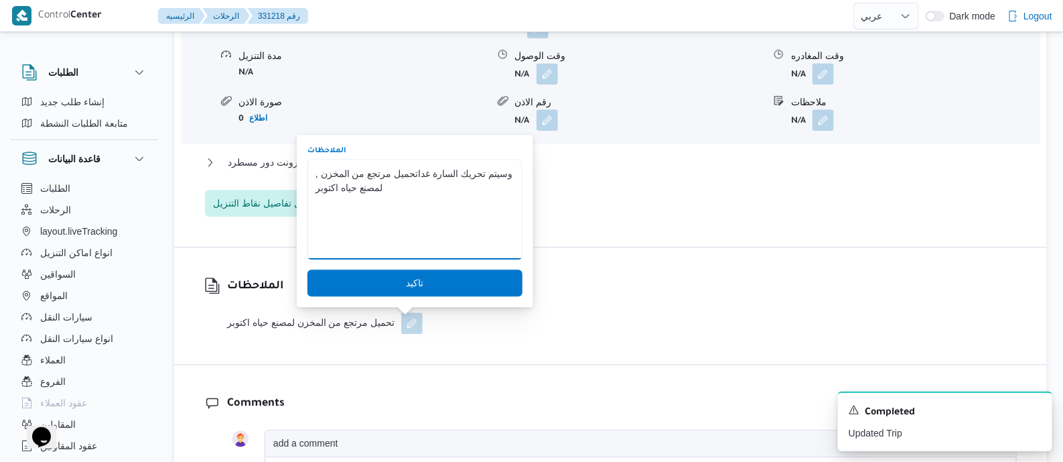
click at [407, 172] on textarea "تحميل مرتجع من المخزن لمصنع حياه اكتوبر" at bounding box center [415, 209] width 215 height 100
click at [410, 173] on textarea "تحميل مرتجع من المخزن لمصنع حياه اكتوبر" at bounding box center [415, 209] width 215 height 100
drag, startPoint x: 442, startPoint y: 171, endPoint x: 492, endPoint y: 177, distance: 50.6
click at [492, 177] on textarea "تحميل مرتجع من المخزن لمصنع حياه اكتوبر" at bounding box center [415, 209] width 215 height 100
click at [492, 175] on textarea "تحميل مرتجع من المخزن لمصنع حياه اكتوبر" at bounding box center [415, 209] width 215 height 100
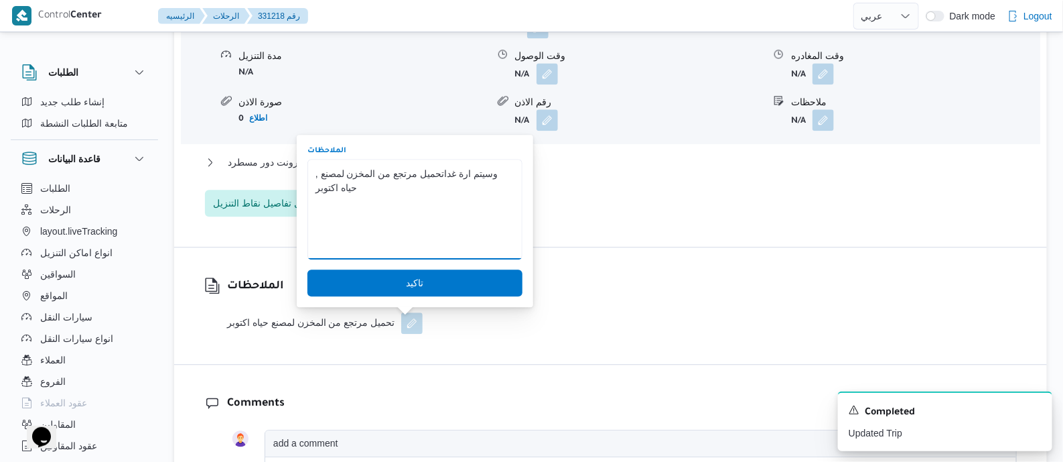
click at [492, 175] on textarea "تحميل مرتجع من المخزن لمصنع حياه اكتوبر" at bounding box center [415, 209] width 215 height 100
click at [488, 172] on textarea "تحميل مرتجع من المخزن لمصنع حياه اكتوبر" at bounding box center [415, 209] width 215 height 100
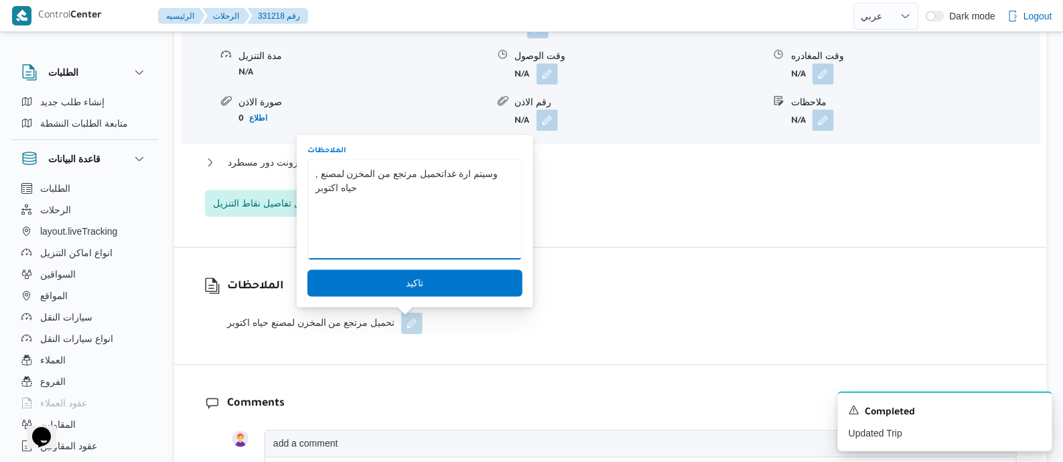
click at [488, 172] on textarea "تحميل مرتجع من المخزن لمصنع حياه اكتوبر" at bounding box center [415, 209] width 215 height 100
drag, startPoint x: 441, startPoint y: 172, endPoint x: 488, endPoint y: 175, distance: 47.6
click at [488, 175] on textarea "تحميل مرتجع من المخزن لمصنع حياه اكتوبر" at bounding box center [415, 209] width 215 height 100
click at [490, 175] on textarea "تحميل مرتجع من المخزن لمصنع حياه اكتوبر" at bounding box center [415, 209] width 215 height 100
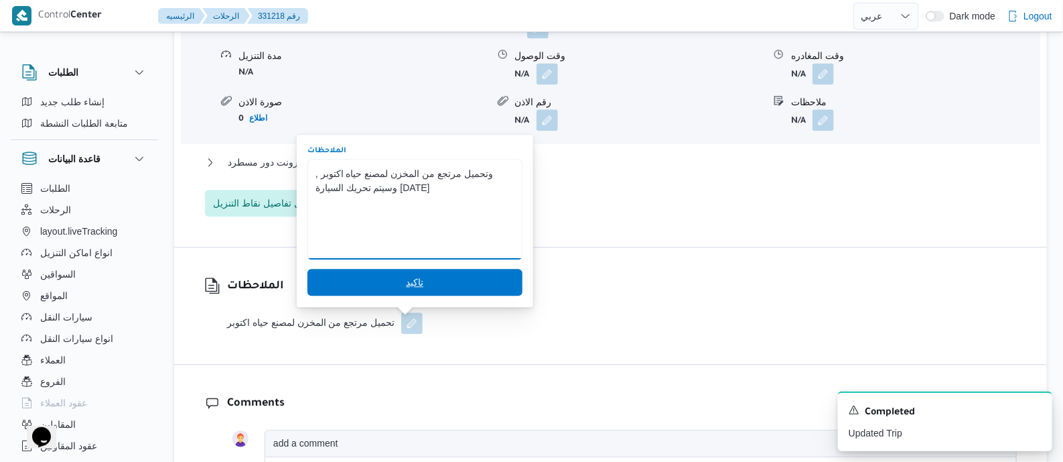
type textarea ", وتحميل مرتجع من المخزن لمصنع حياه اكتوبر وسيتم تحريك السيارة غدا"
click at [421, 273] on span "تاكيد" at bounding box center [415, 282] width 215 height 27
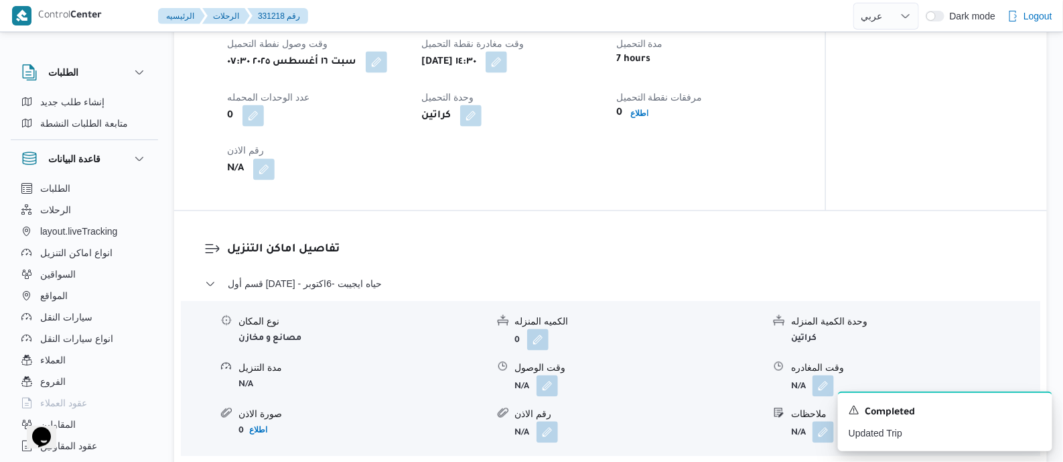
scroll to position [841, 0]
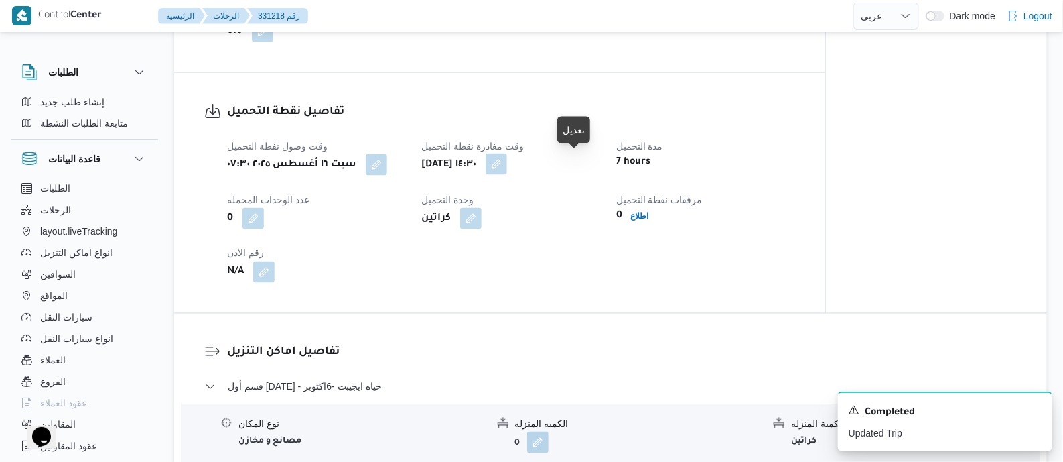
click at [507, 162] on button "button" at bounding box center [496, 163] width 21 height 21
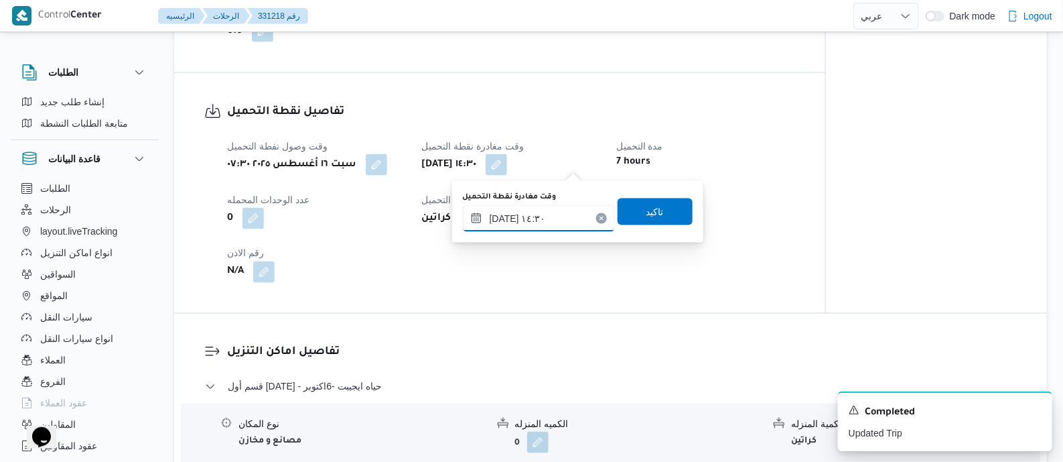
click at [571, 211] on input "١٦/٠٨/٢٠٢٥ ١٤:٣٠" at bounding box center [539, 218] width 152 height 27
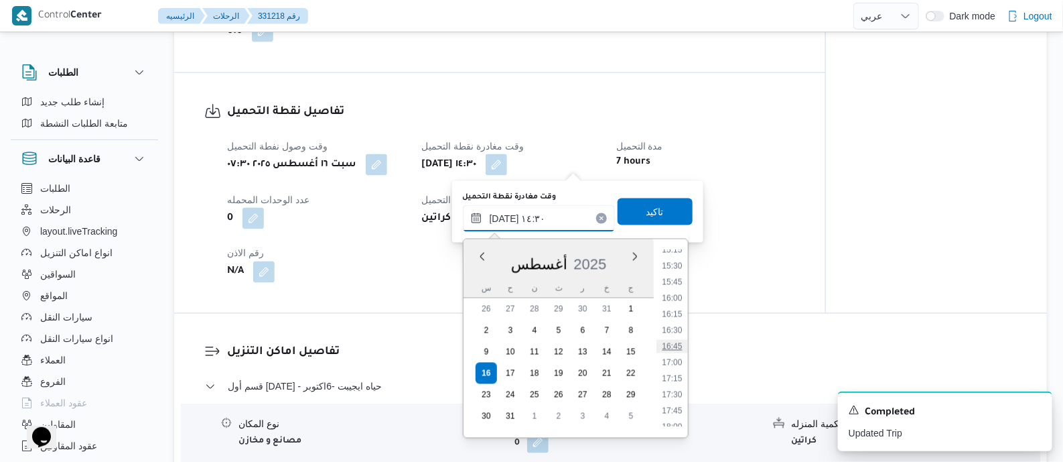
scroll to position [1008, 0]
click at [675, 342] on li "17:00" at bounding box center [672, 341] width 31 height 13
type input "١٦/٠٨/٢٠٢٥ ١٧:٠٠"
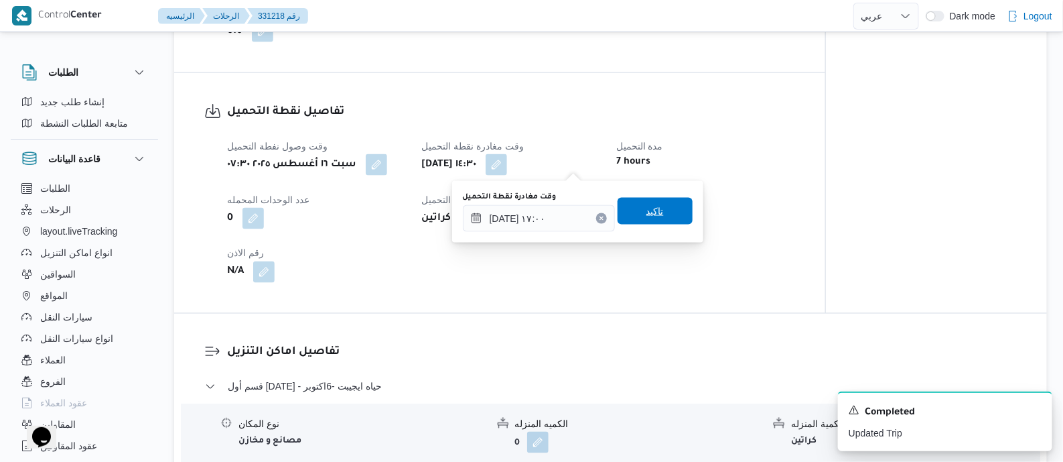
click at [651, 206] on span "تاكيد" at bounding box center [655, 211] width 17 height 16
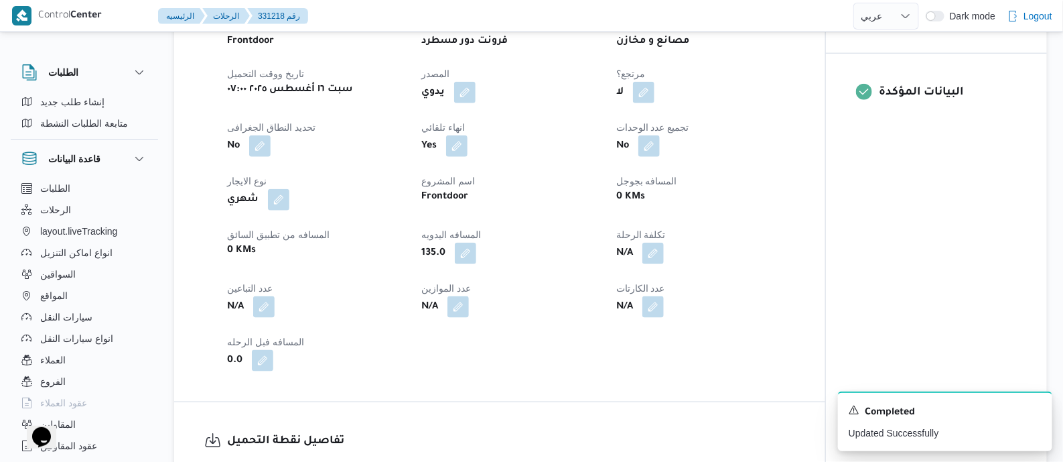
scroll to position [506, 0]
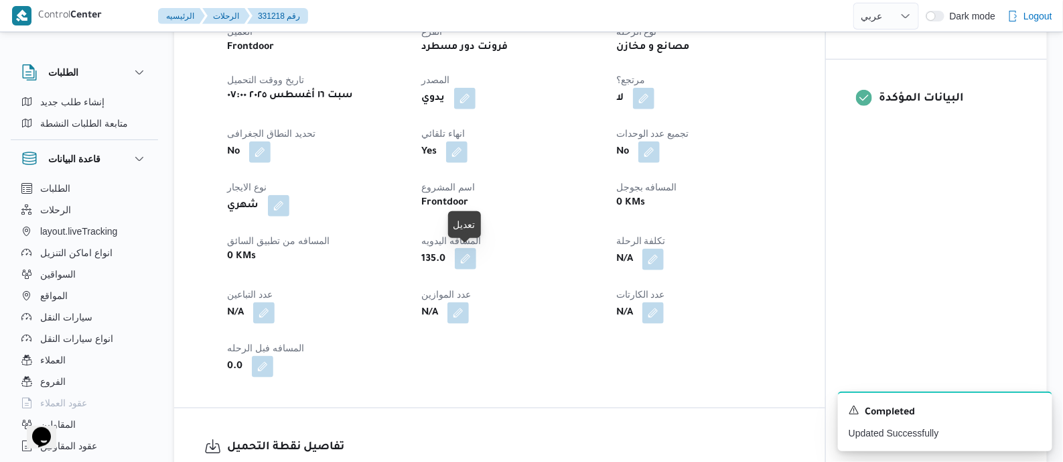
click at [466, 259] on button "button" at bounding box center [465, 258] width 21 height 21
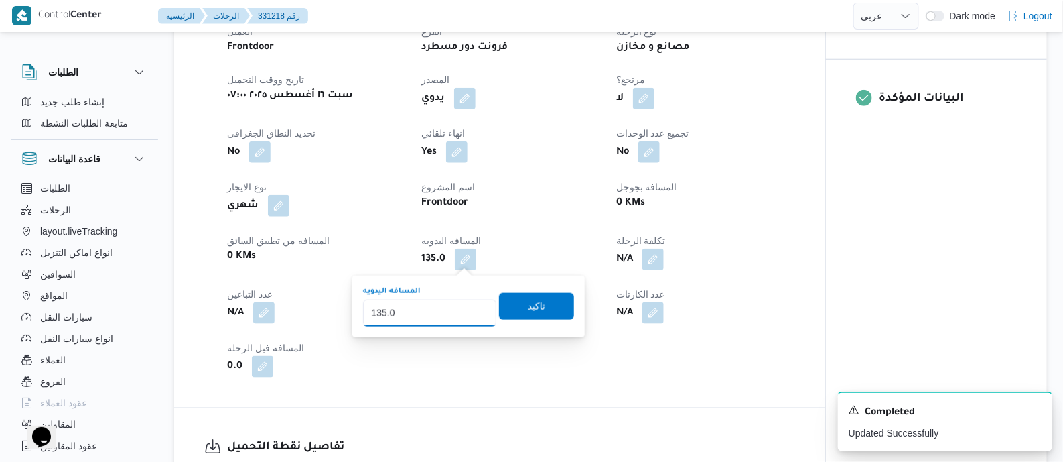
click at [402, 313] on input "135.0" at bounding box center [429, 312] width 133 height 27
click at [528, 304] on span "تاكيد" at bounding box center [536, 305] width 17 height 16
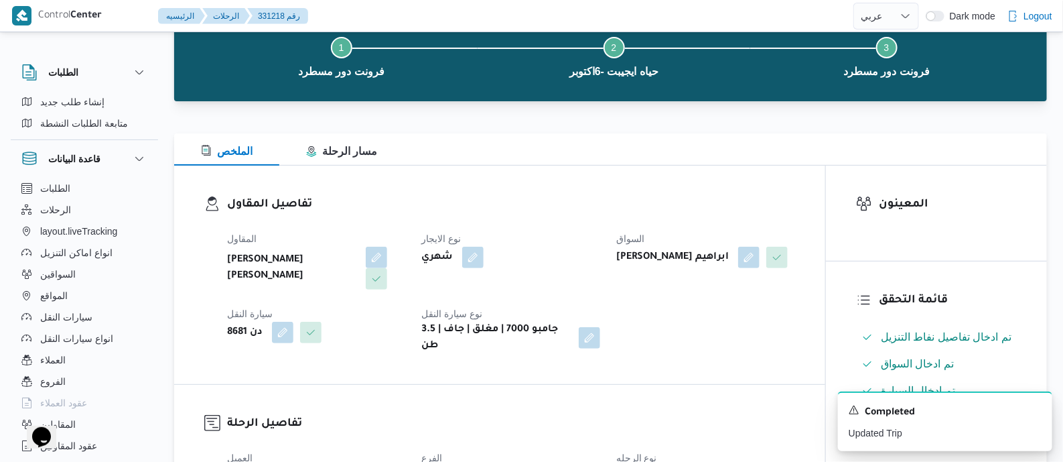
scroll to position [0, 0]
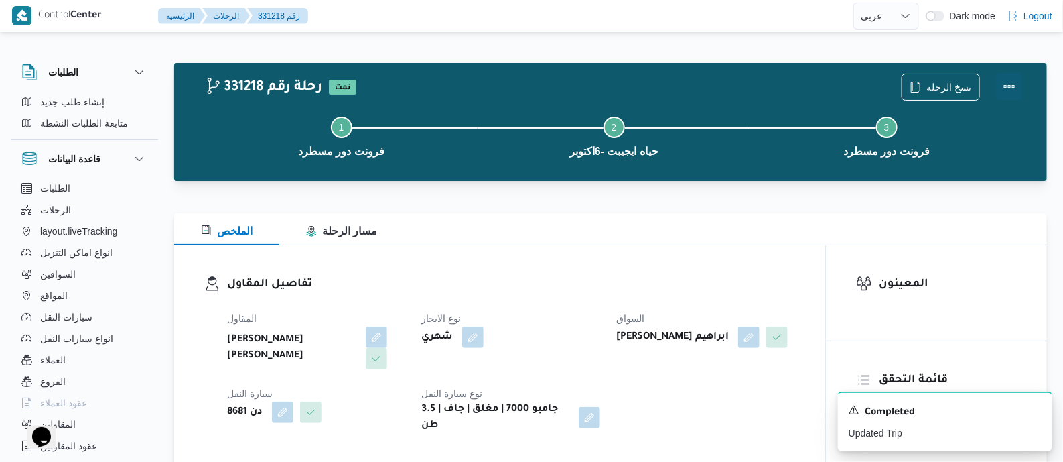
click at [1008, 78] on button "Actions" at bounding box center [1009, 86] width 27 height 27
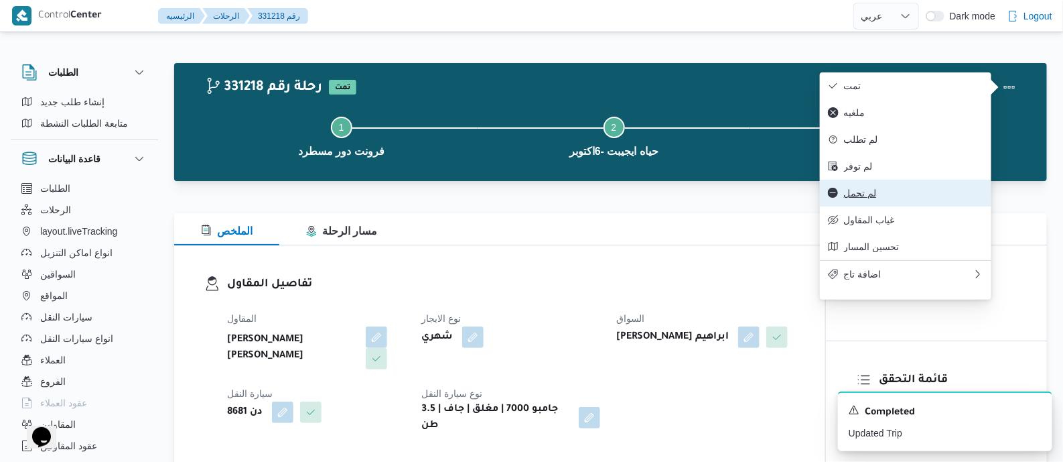
click at [870, 198] on span "لم تحمل" at bounding box center [913, 193] width 139 height 11
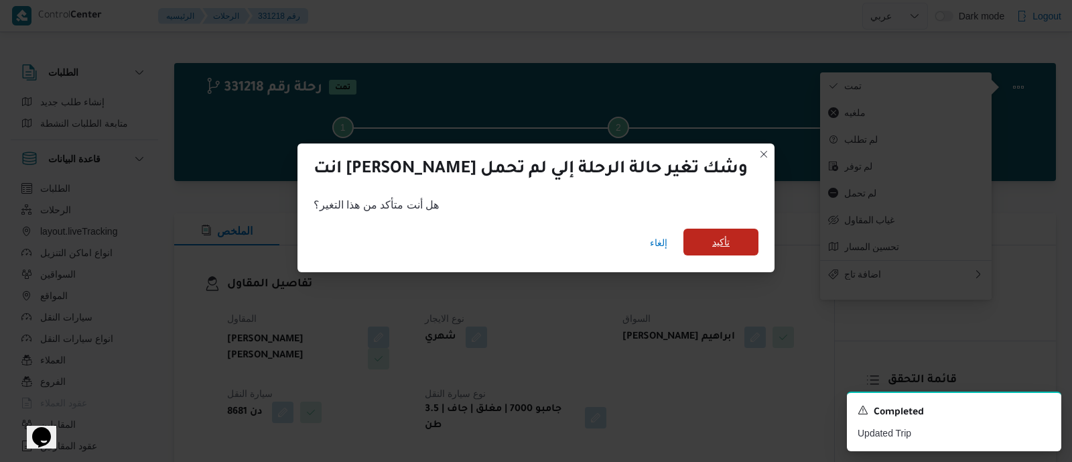
click at [687, 236] on span "تأكيد" at bounding box center [720, 241] width 75 height 27
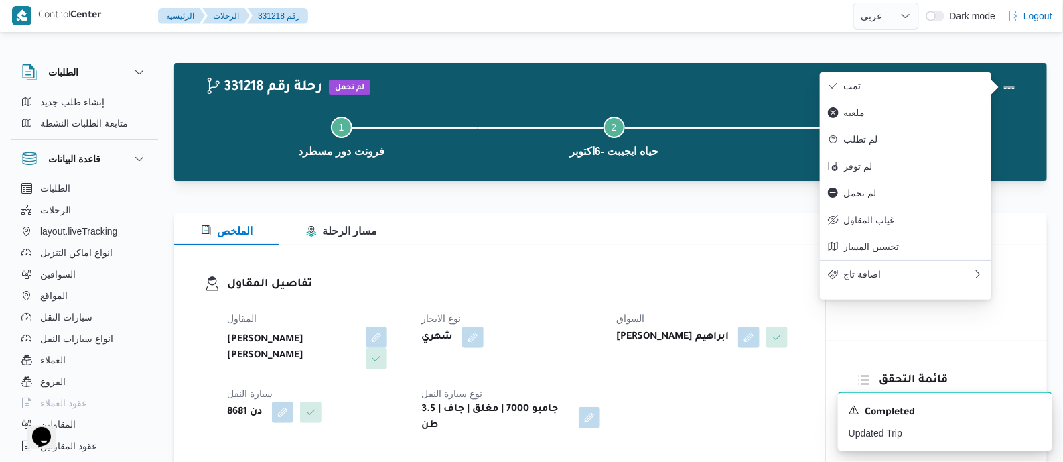
click at [477, 286] on h3 "تفاصيل المقاول" at bounding box center [511, 284] width 568 height 18
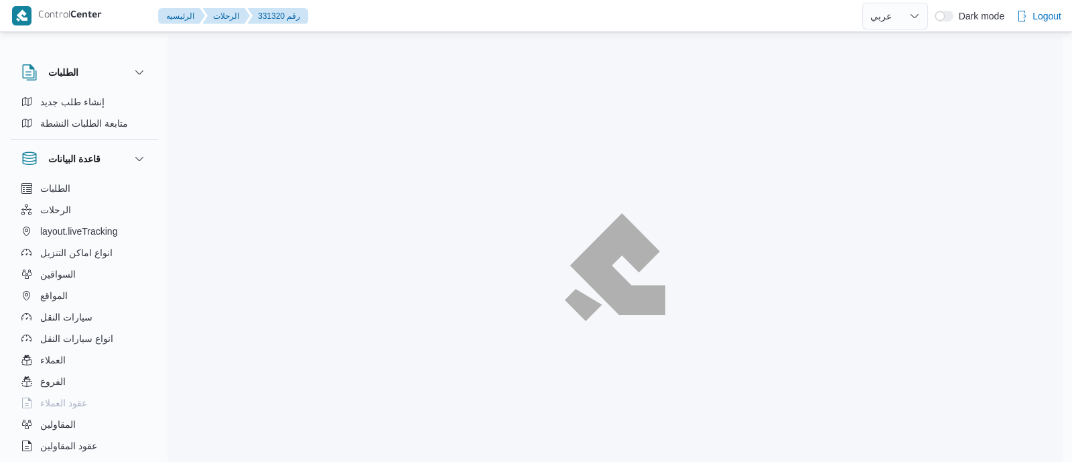
select select "ar"
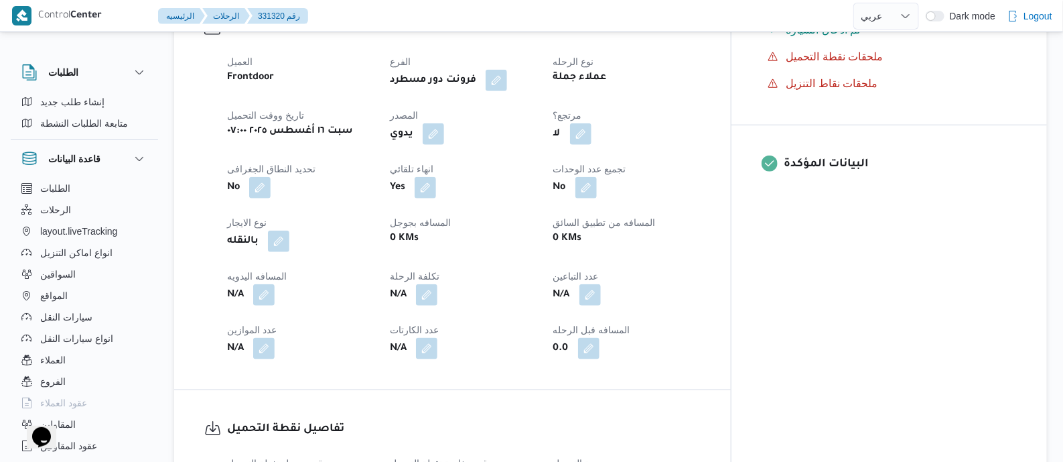
scroll to position [502, 0]
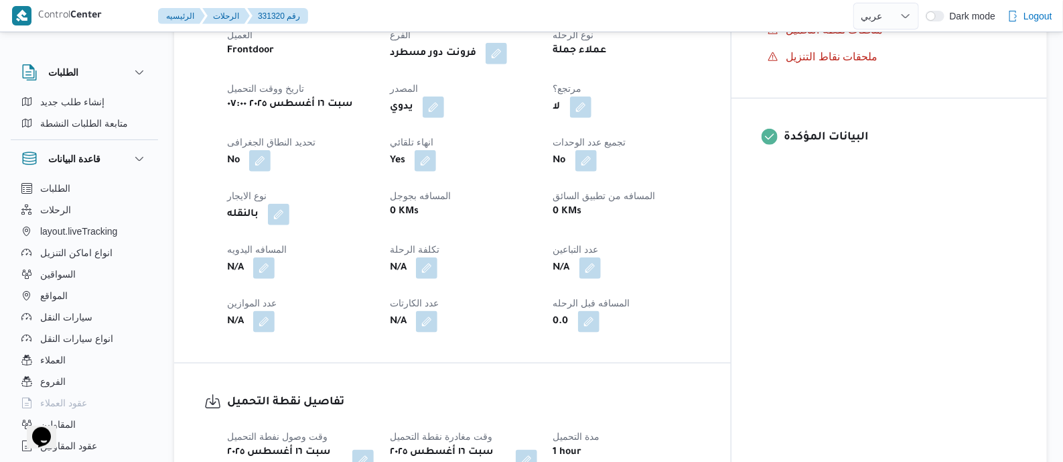
click at [263, 257] on button "button" at bounding box center [263, 267] width 21 height 21
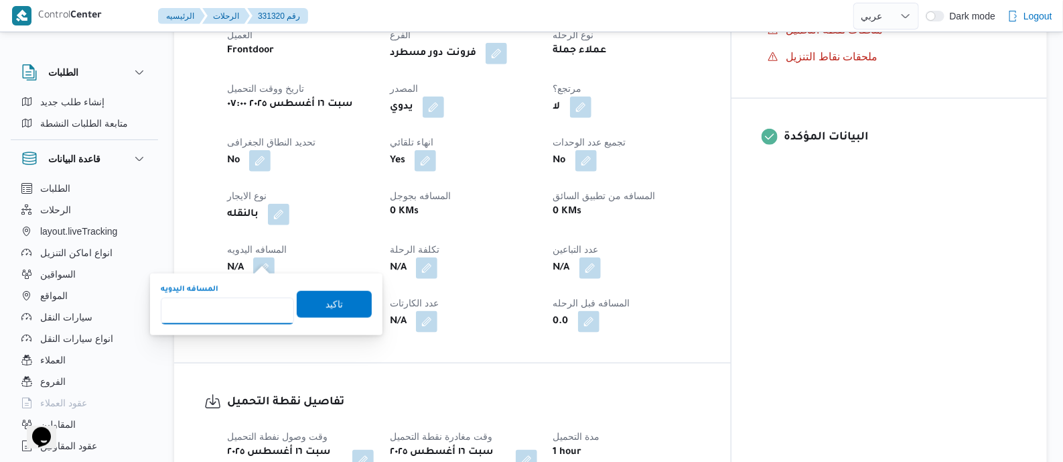
click at [241, 316] on input "المسافه اليدويه" at bounding box center [227, 310] width 133 height 27
type input "90"
click at [330, 296] on span "تاكيد" at bounding box center [334, 303] width 17 height 16
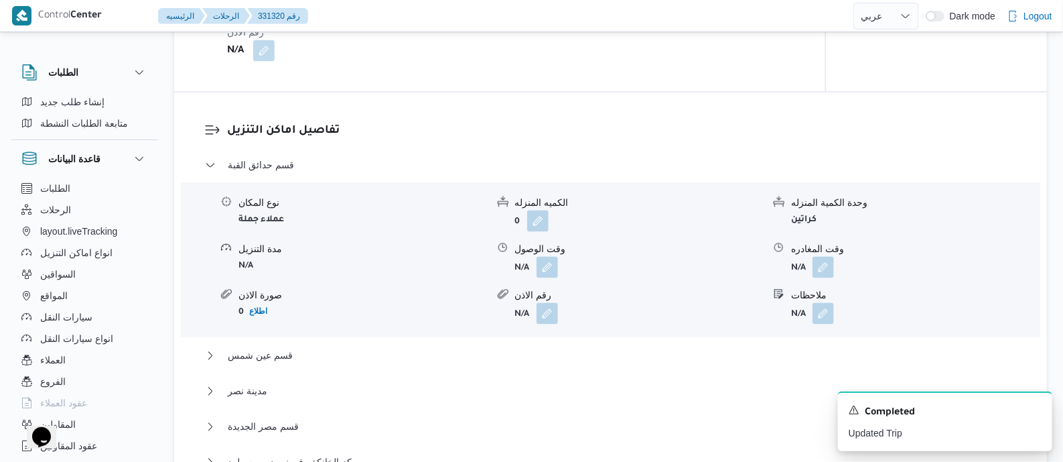
scroll to position [1088, 0]
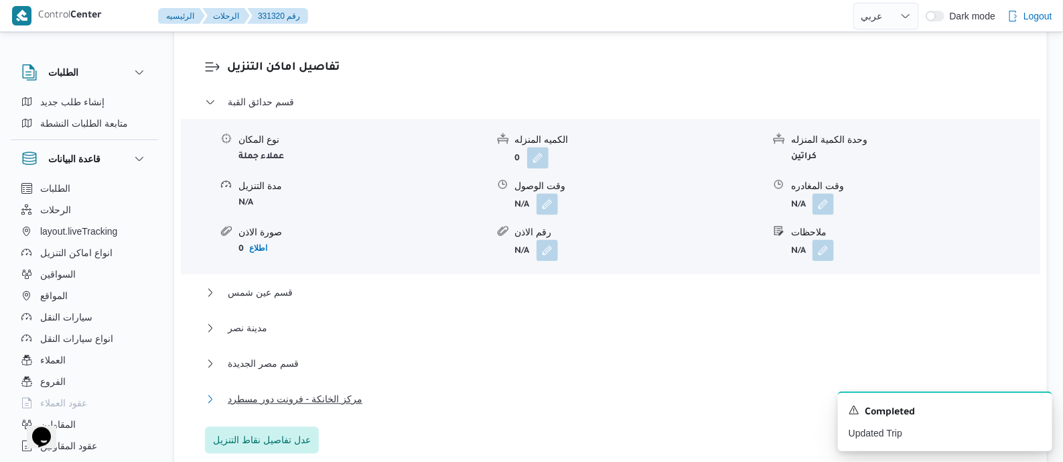
click at [360, 391] on button "مركز الخانكة - فرونت دور مسطرد" at bounding box center [611, 399] width 812 height 16
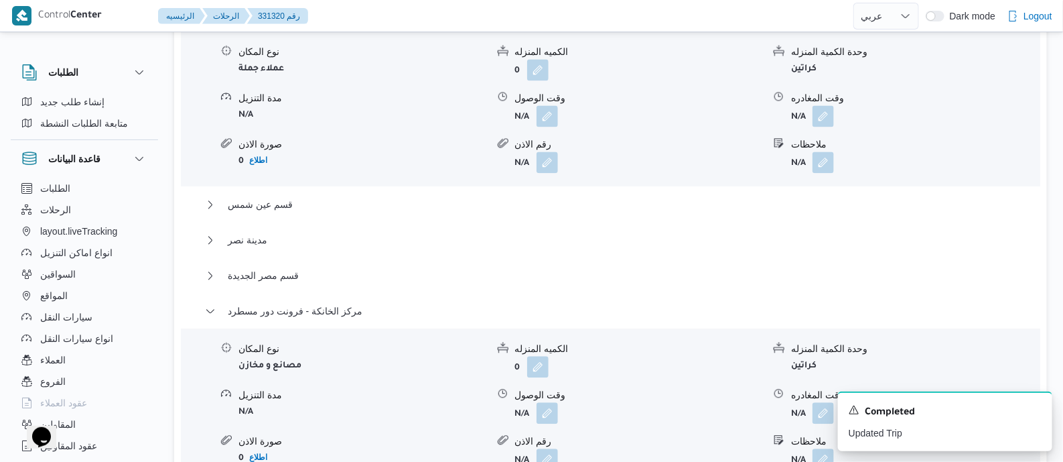
scroll to position [1256, 0]
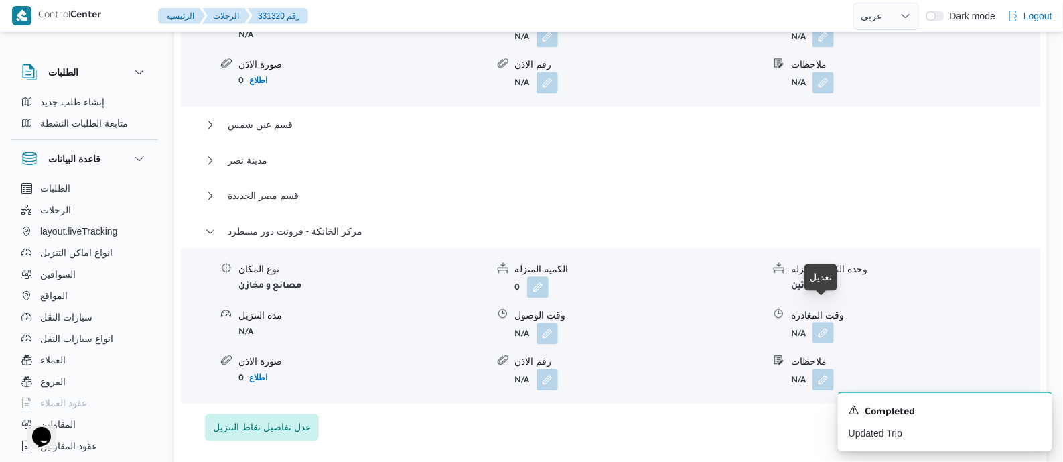
click at [823, 322] on button "button" at bounding box center [823, 332] width 21 height 21
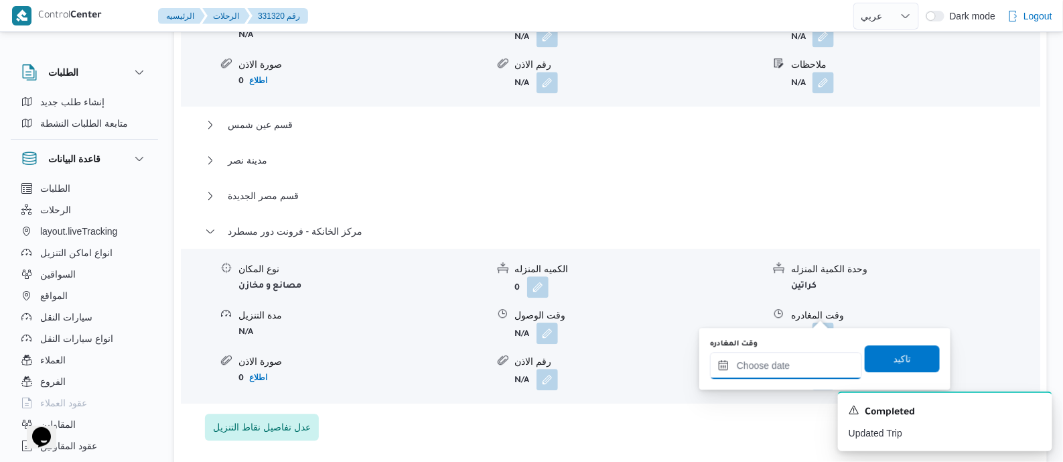
click at [801, 377] on input "وقت المغادره" at bounding box center [786, 365] width 152 height 27
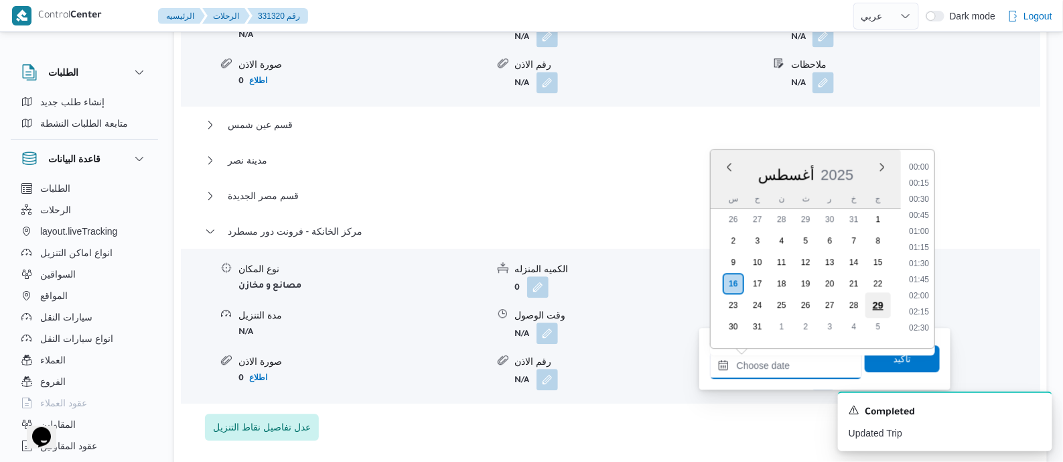
scroll to position [1098, 0]
click at [920, 255] on li "18:30" at bounding box center [919, 258] width 31 height 13
type input "١٦/٠٨/٢٠٢٥ ١٨:٣٠"
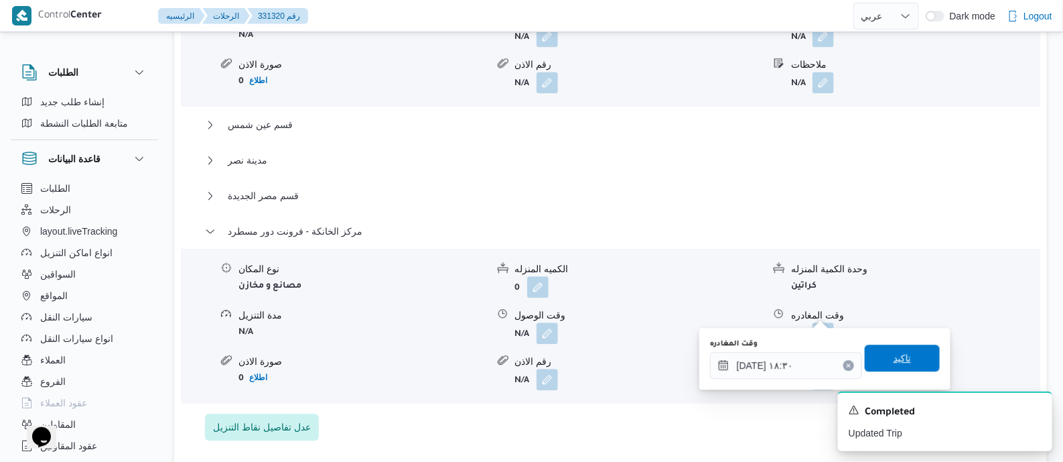
click at [894, 359] on span "تاكيد" at bounding box center [902, 358] width 17 height 16
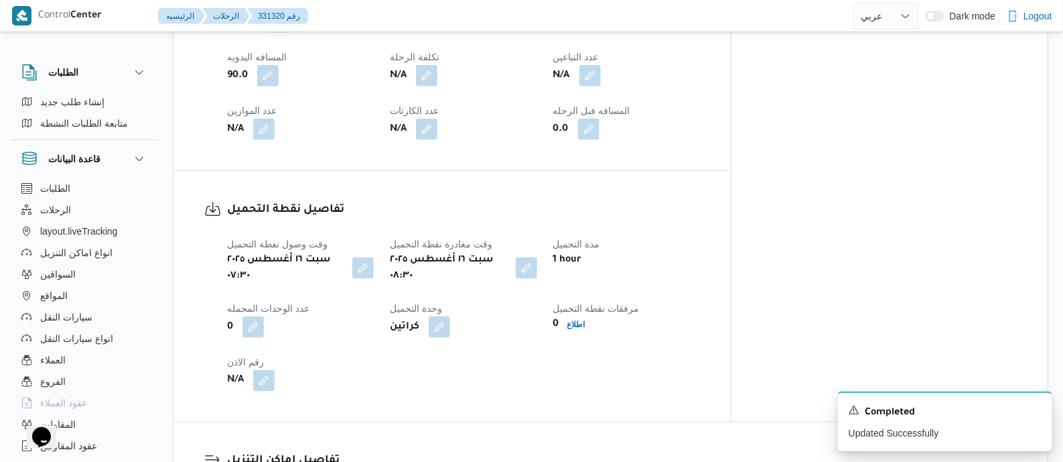
scroll to position [0, 0]
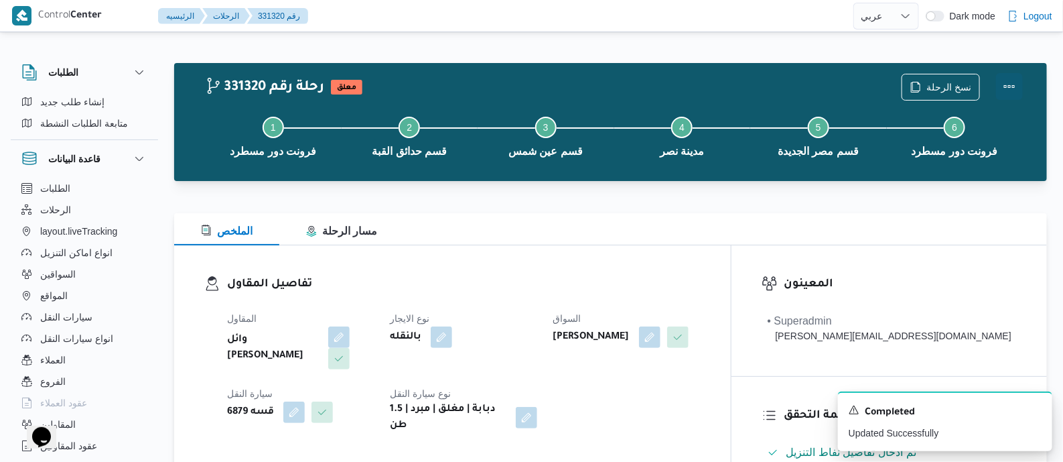
click at [1007, 78] on button "Actions" at bounding box center [1009, 86] width 27 height 27
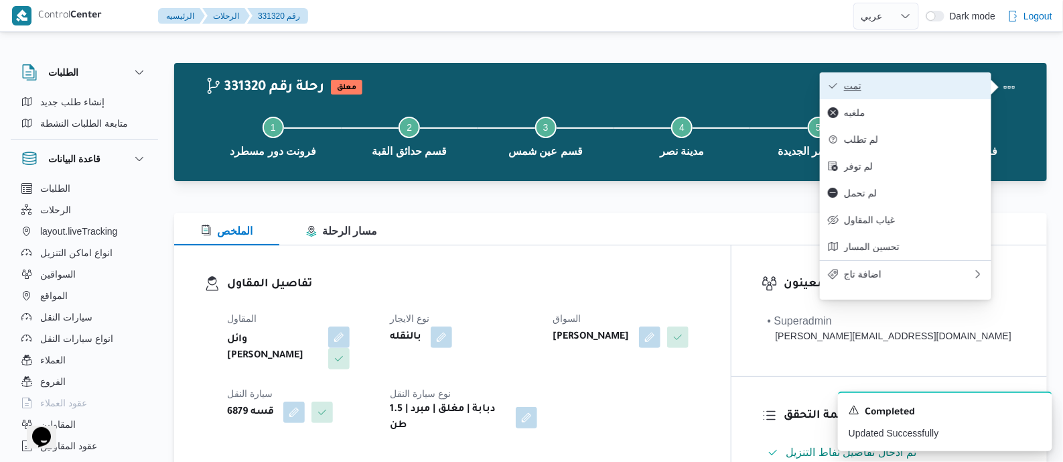
drag, startPoint x: 1002, startPoint y: 81, endPoint x: 908, endPoint y: 84, distance: 93.8
click at [908, 84] on span "تمت" at bounding box center [913, 85] width 139 height 11
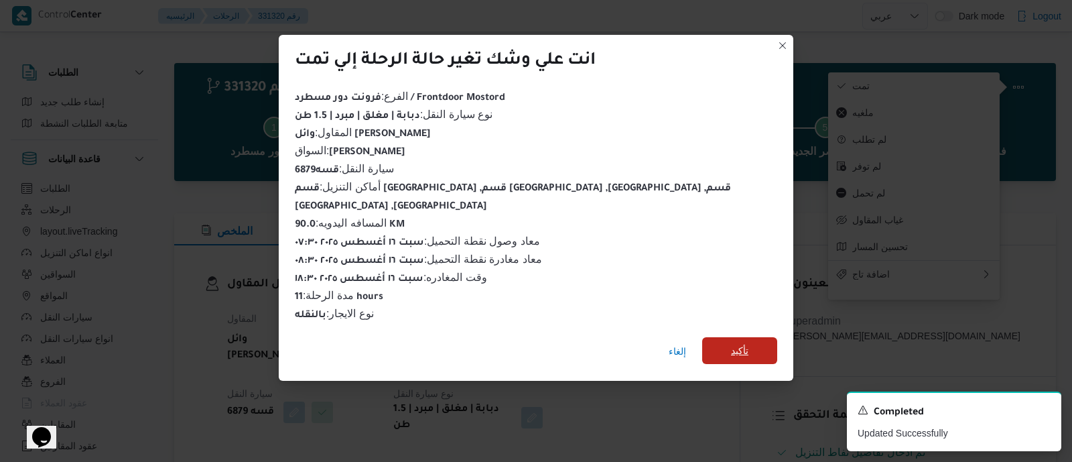
click at [702, 338] on span "تأكيد" at bounding box center [739, 350] width 75 height 27
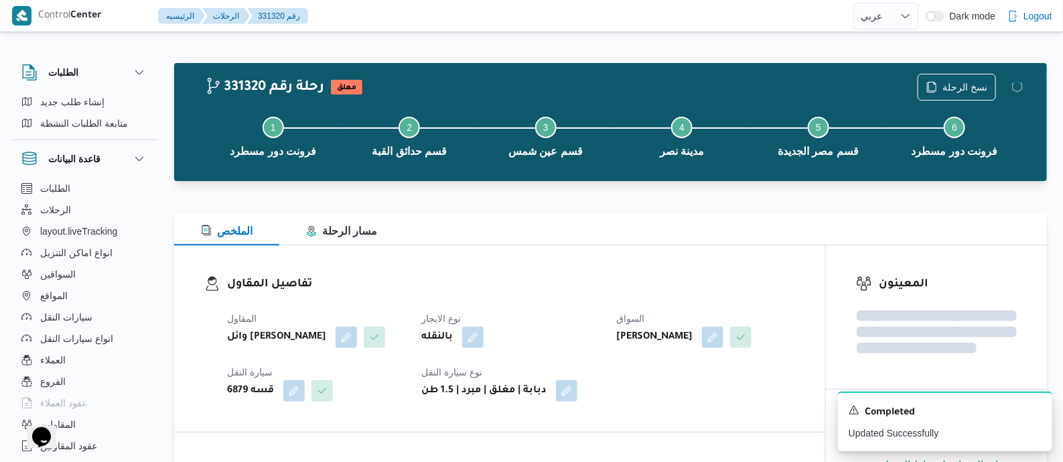
click at [613, 306] on div "المقاول وائل رفيق محمد محمد العدوي نوع الايجار بالنقله السواق محمد عبدالحميد عب…" at bounding box center [511, 355] width 584 height 107
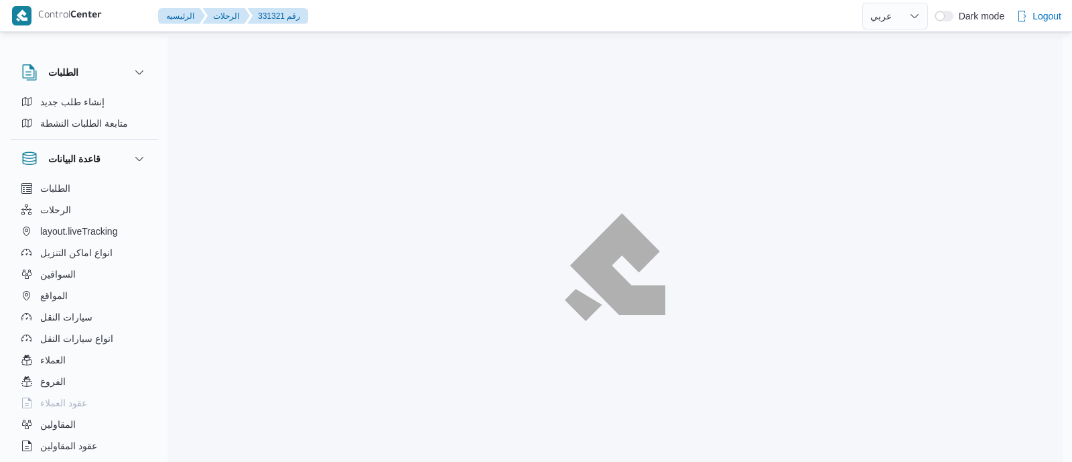
select select "ar"
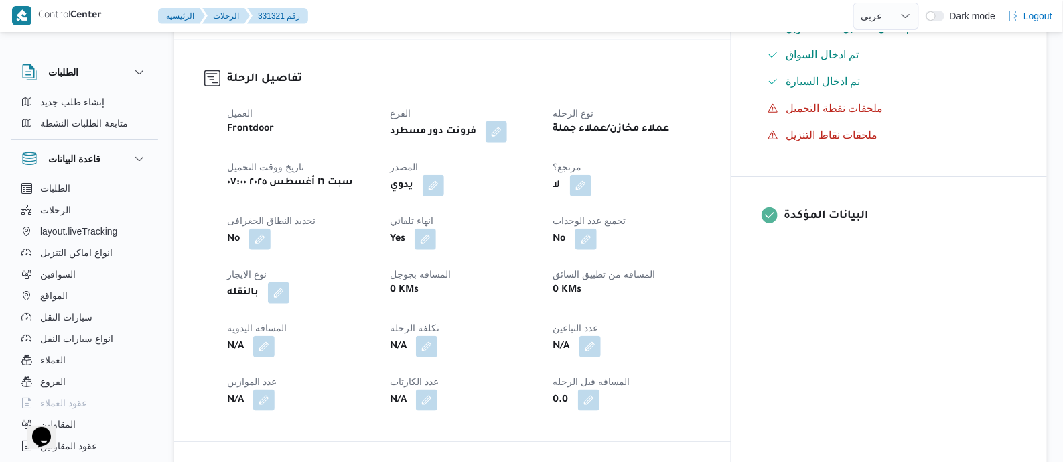
scroll to position [502, 0]
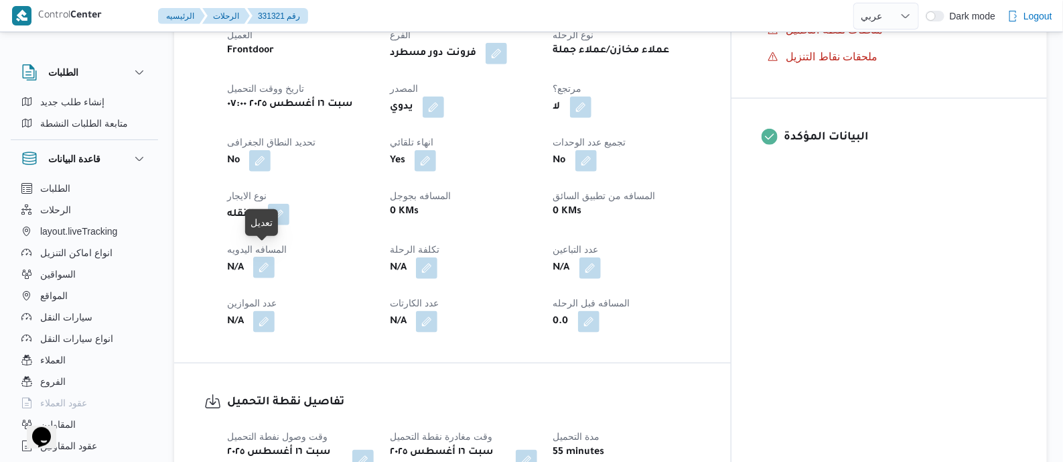
click at [269, 257] on button "button" at bounding box center [263, 267] width 21 height 21
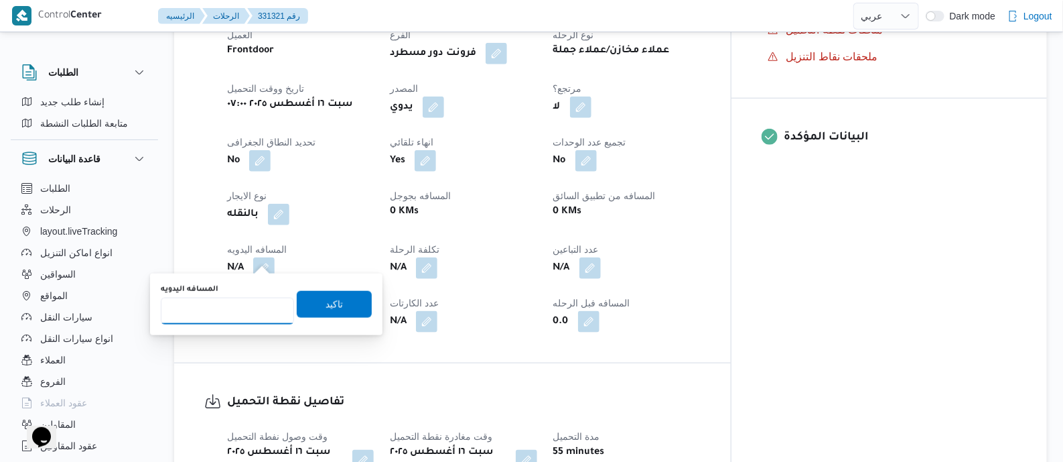
click at [251, 310] on input "المسافه اليدويه" at bounding box center [227, 310] width 133 height 27
type input "150"
click at [335, 299] on span "تاكيد" at bounding box center [334, 303] width 75 height 27
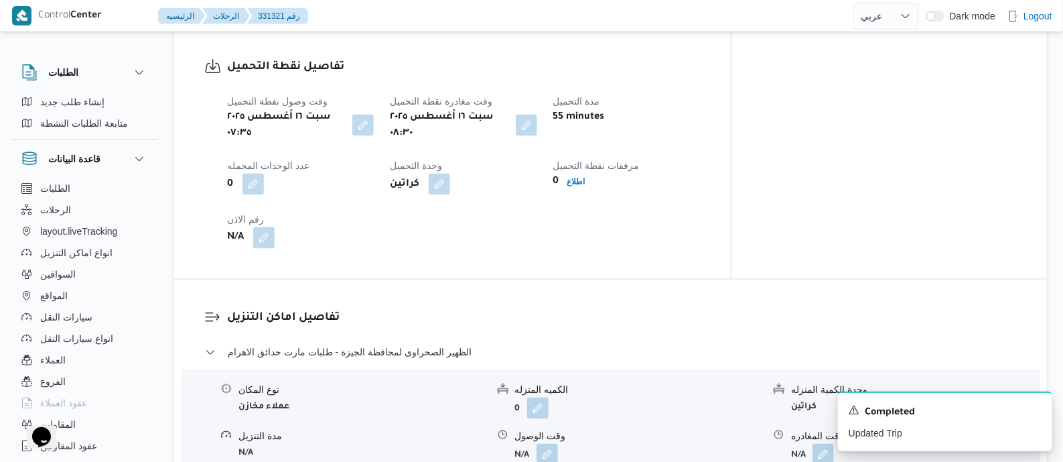
scroll to position [1172, 0]
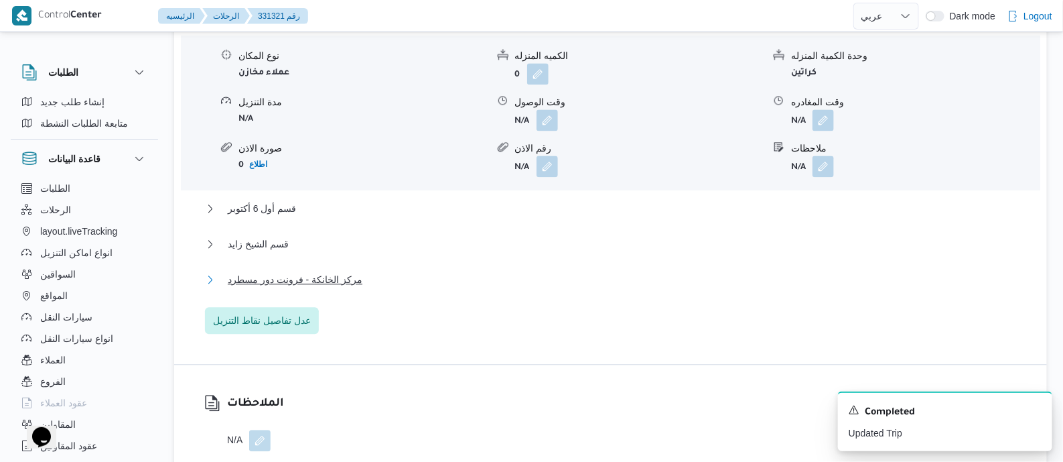
click at [333, 271] on span "مركز الخانكة - فرونت دور مسطرد" at bounding box center [295, 279] width 135 height 16
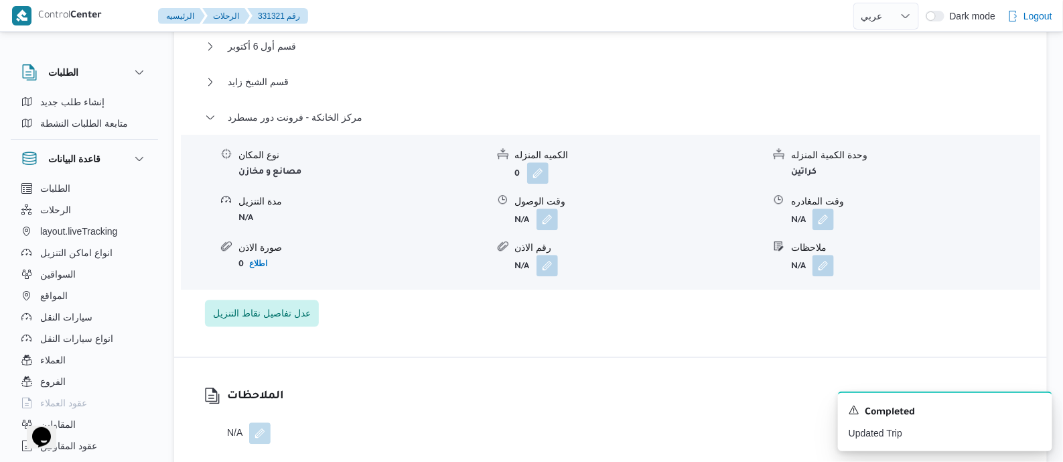
scroll to position [1339, 0]
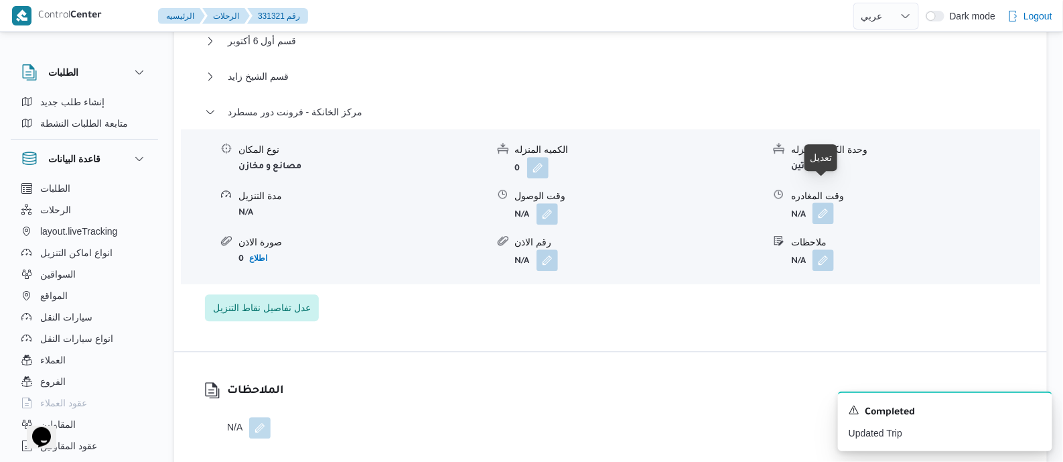
click at [821, 202] on button "button" at bounding box center [823, 212] width 21 height 21
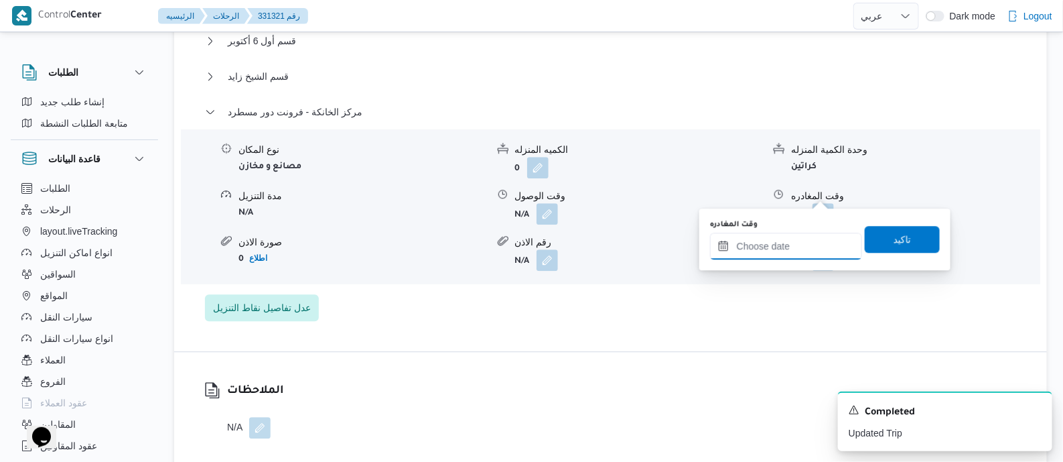
click at [807, 242] on input "وقت المغادره" at bounding box center [786, 245] width 152 height 27
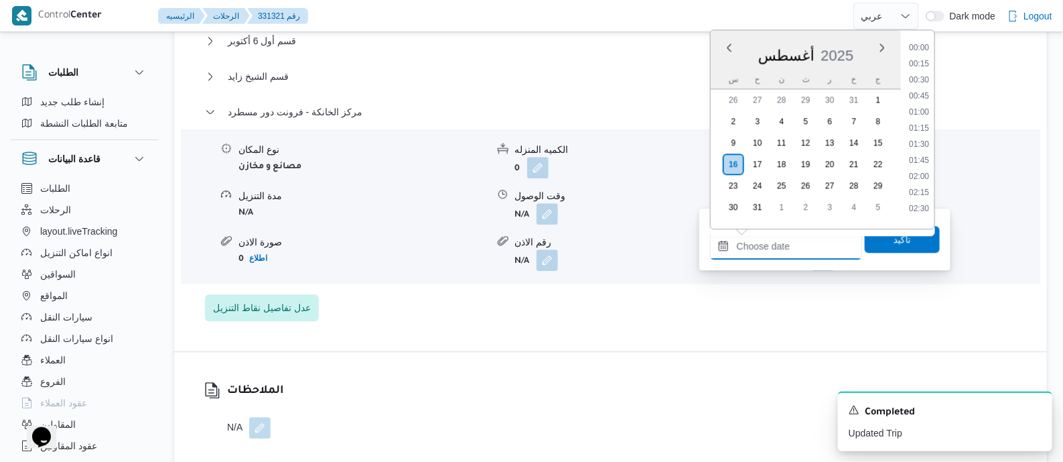
scroll to position [1098, 0]
click at [925, 154] on li "18:45" at bounding box center [919, 155] width 31 height 13
type input "[DATE] ١٨:٤٥"
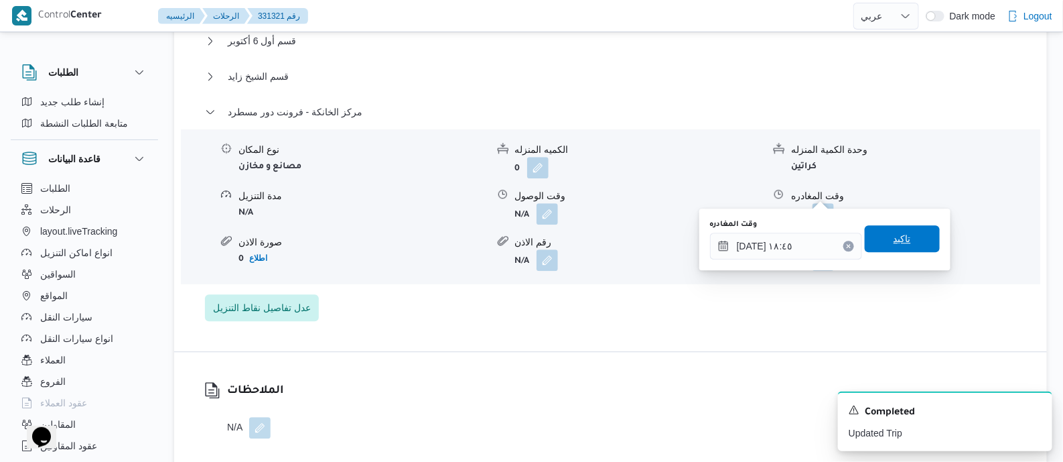
click at [900, 241] on span "تاكيد" at bounding box center [902, 238] width 17 height 16
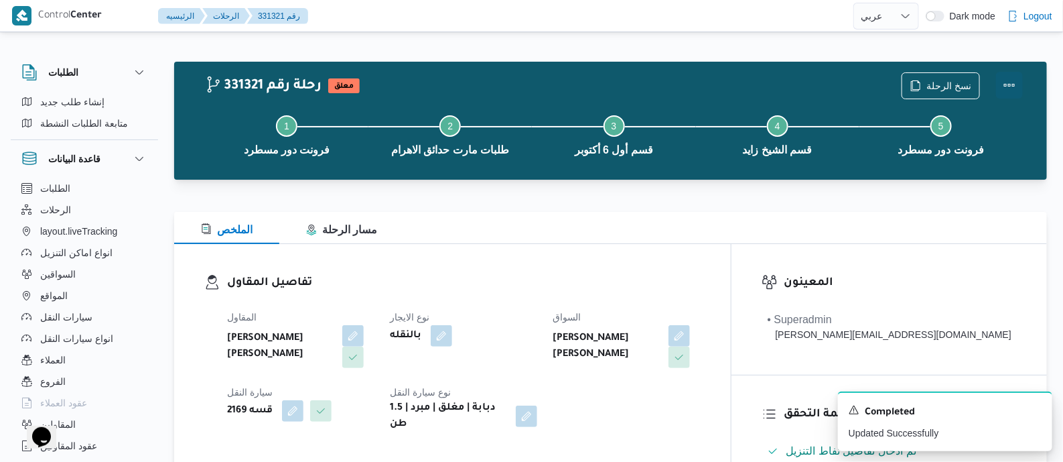
scroll to position [0, 0]
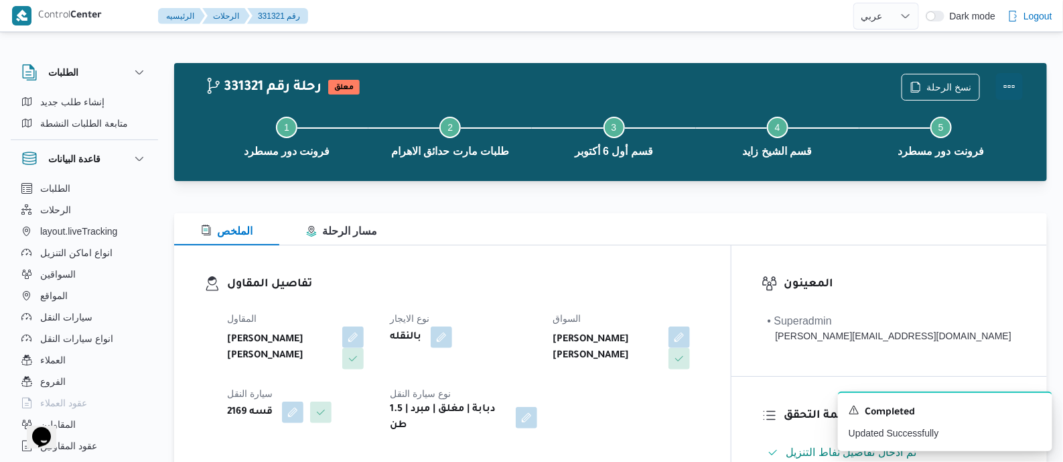
drag, startPoint x: 1010, startPoint y: 81, endPoint x: 996, endPoint y: 81, distance: 14.1
click at [1010, 81] on button "Actions" at bounding box center [1009, 86] width 27 height 27
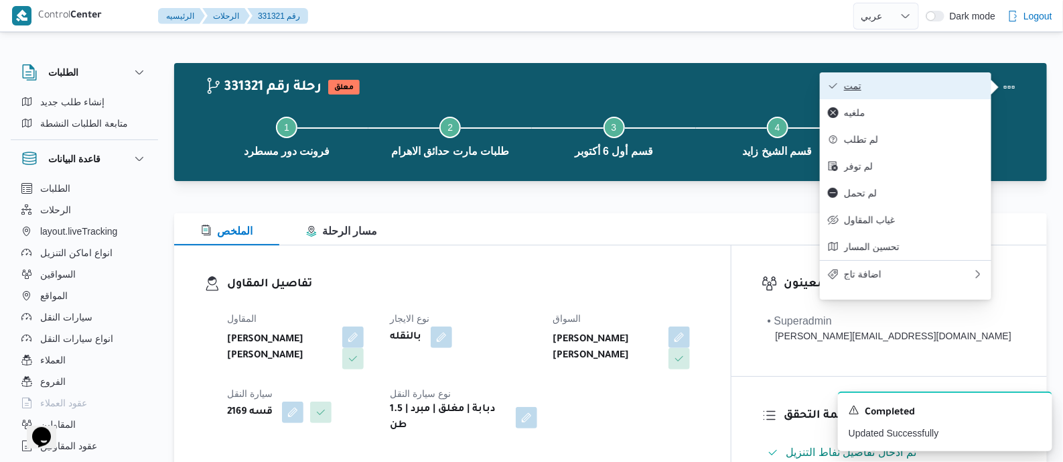
click at [969, 81] on span "تمت" at bounding box center [913, 85] width 139 height 11
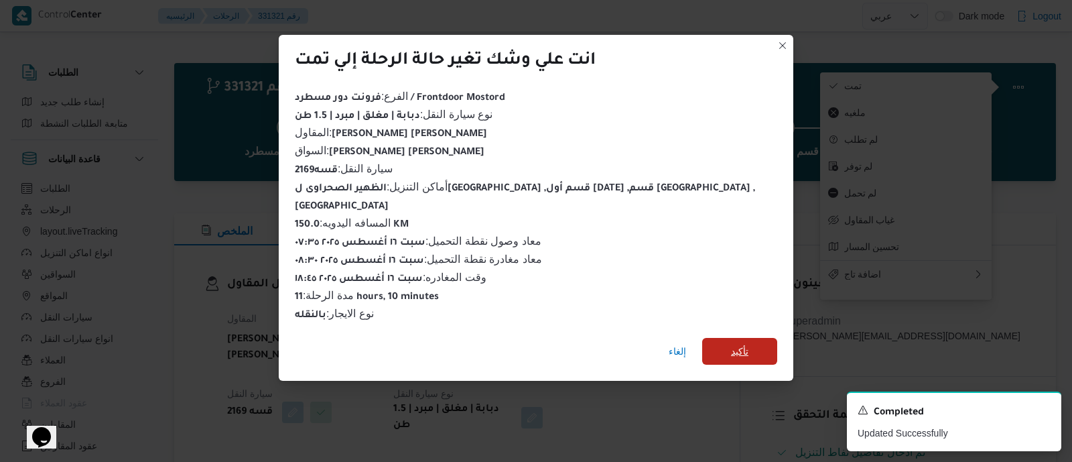
click at [731, 343] on span "تأكيد" at bounding box center [739, 351] width 17 height 16
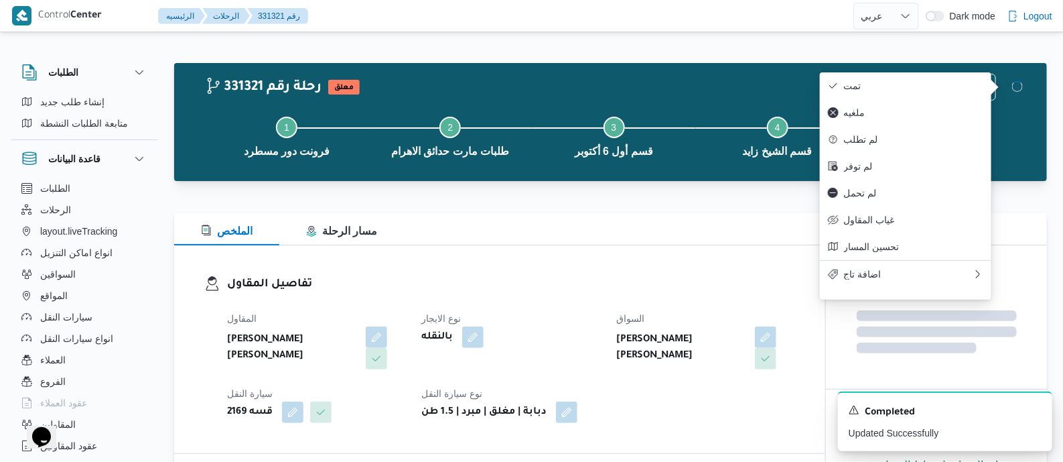
click at [649, 306] on div "[PERSON_NAME] [PERSON_NAME] نوع الايجار بالنقله [PERSON_NAME] [PERSON_NAME] سيا…" at bounding box center [511, 366] width 584 height 129
